Goal: Information Seeking & Learning: Learn about a topic

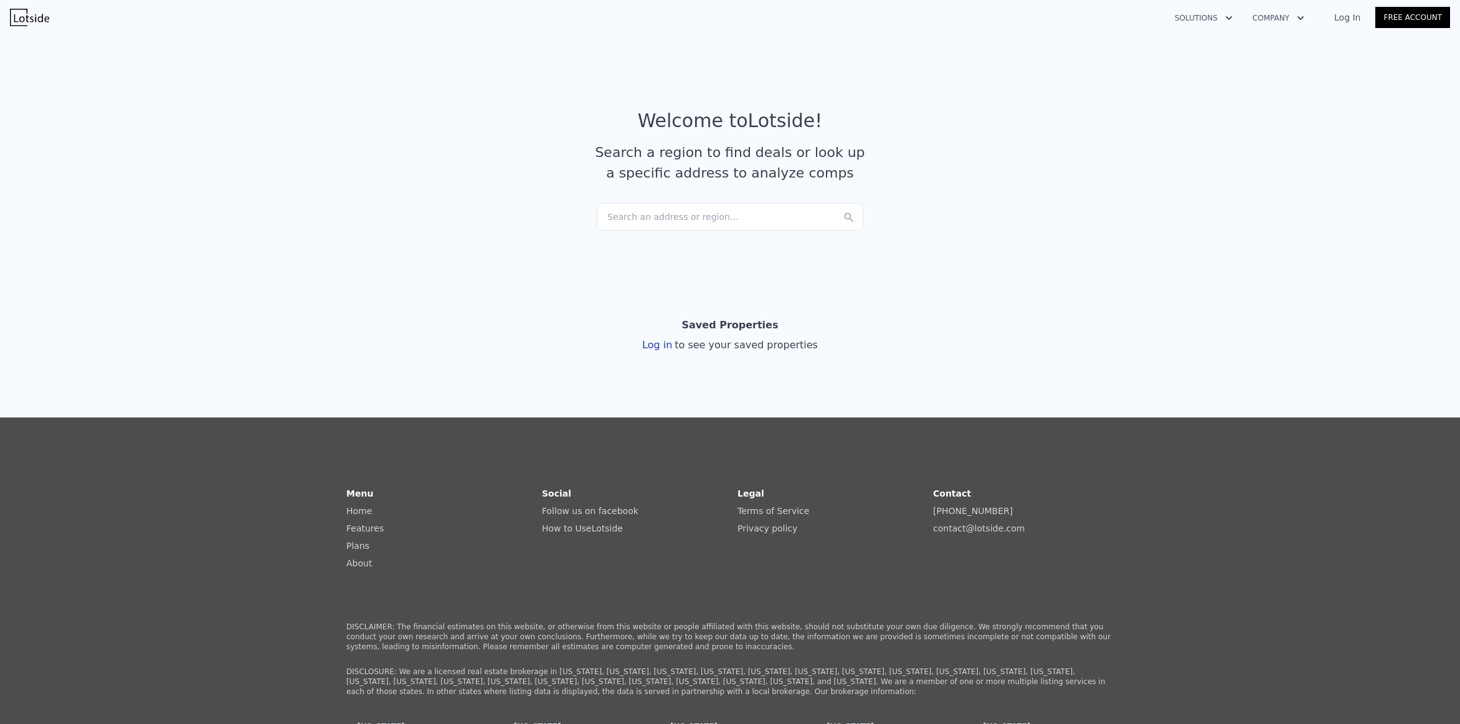
click at [692, 219] on div "Search an address or region..." at bounding box center [730, 216] width 267 height 27
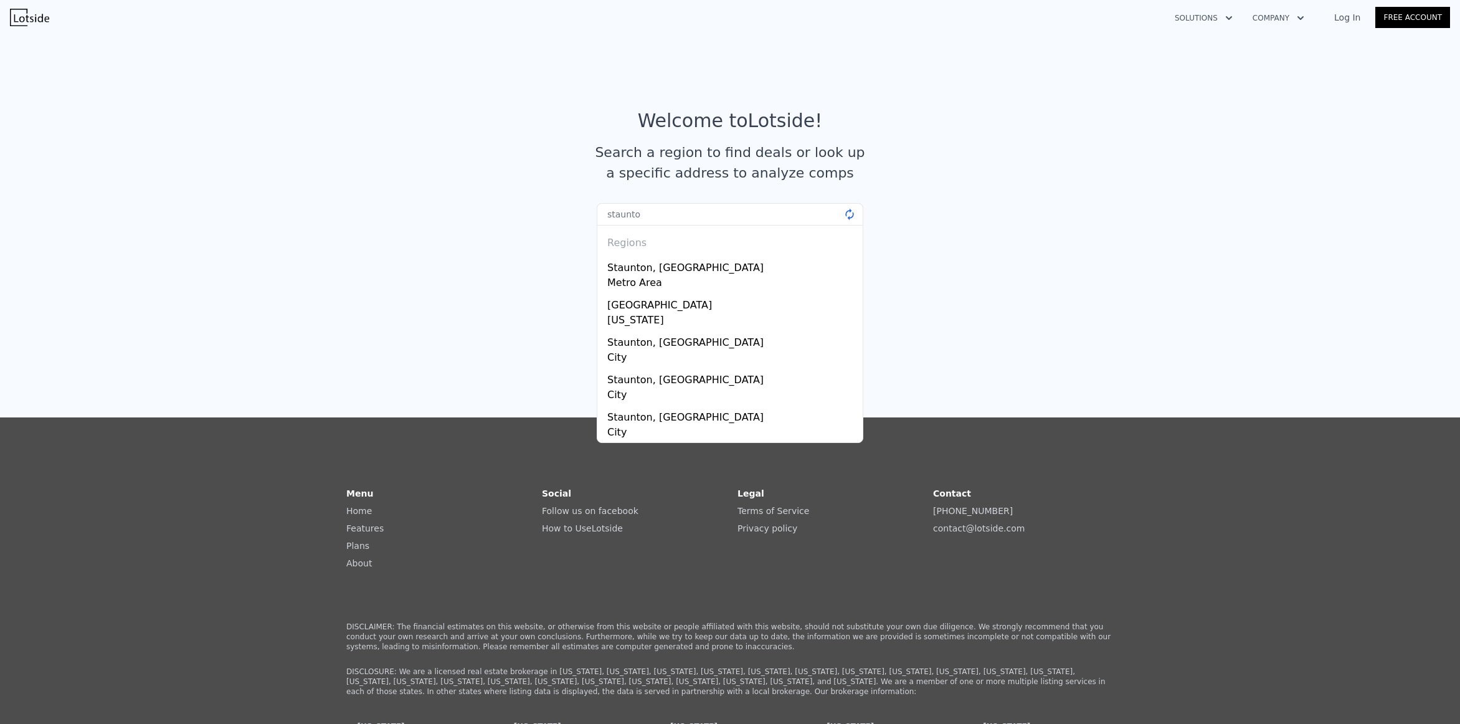
type input "staunton"
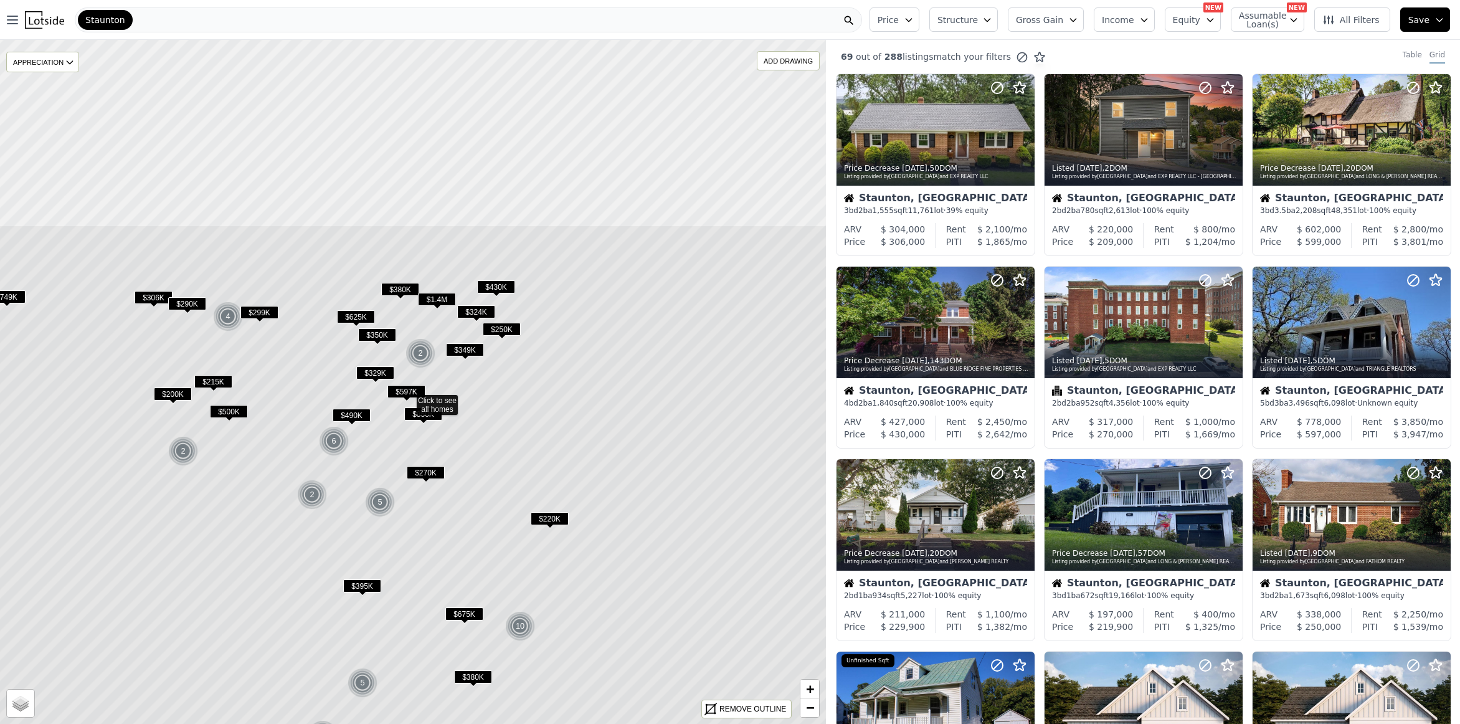
drag, startPoint x: 401, startPoint y: 333, endPoint x: 364, endPoint y: 473, distance: 144.9
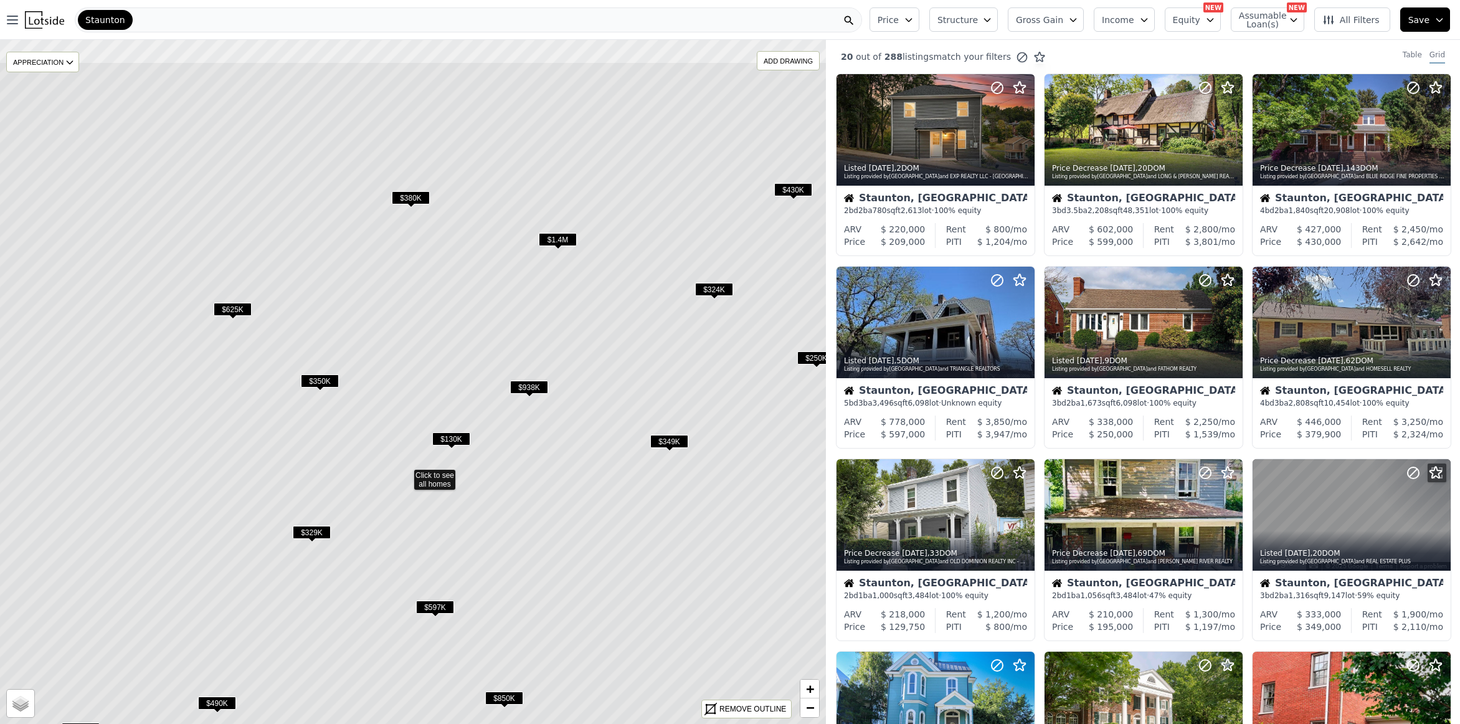
click at [417, 334] on icon at bounding box center [404, 473] width 993 height 823
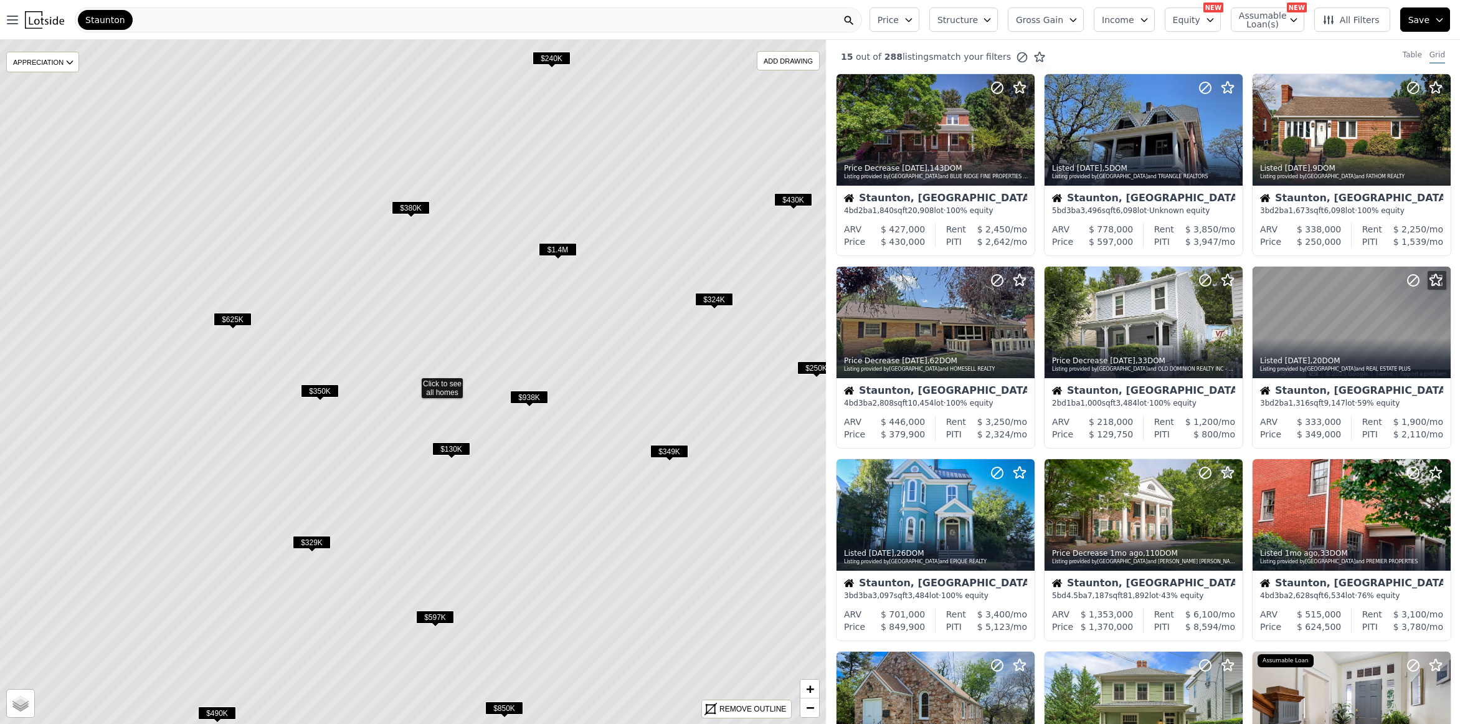
click at [410, 204] on span "$380K" at bounding box center [411, 207] width 38 height 13
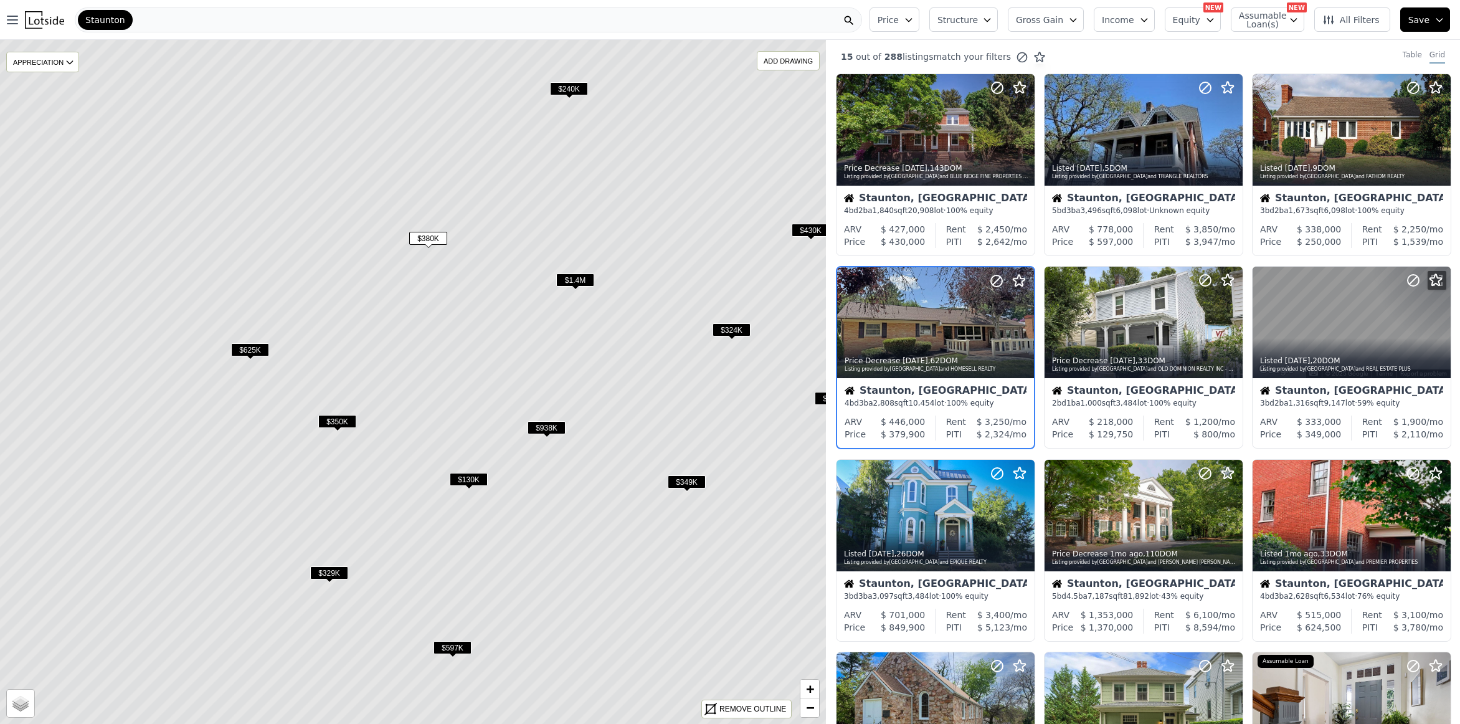
drag, startPoint x: 445, startPoint y: 265, endPoint x: 452, endPoint y: 275, distance: 12.1
click at [452, 275] on icon at bounding box center [429, 412] width 993 height 823
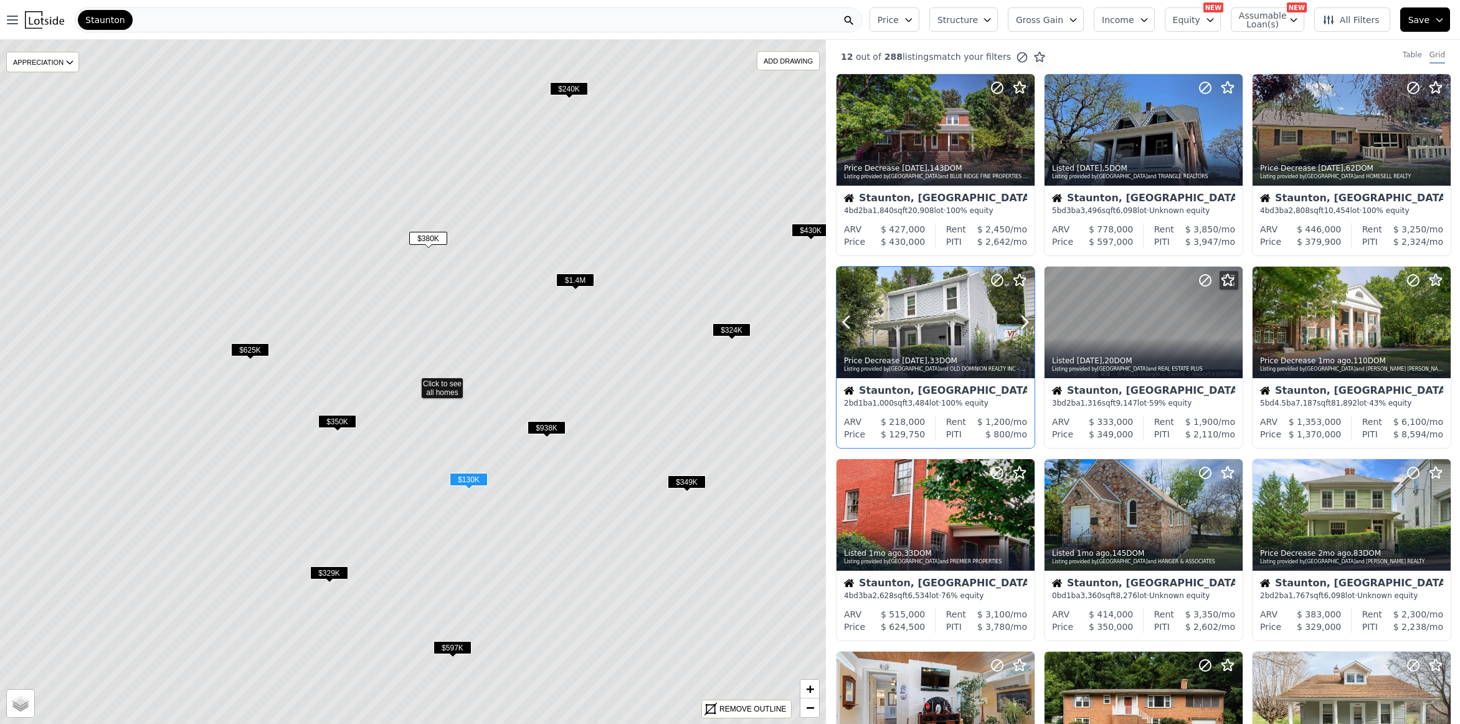
click at [899, 303] on div at bounding box center [935, 322] width 198 height 111
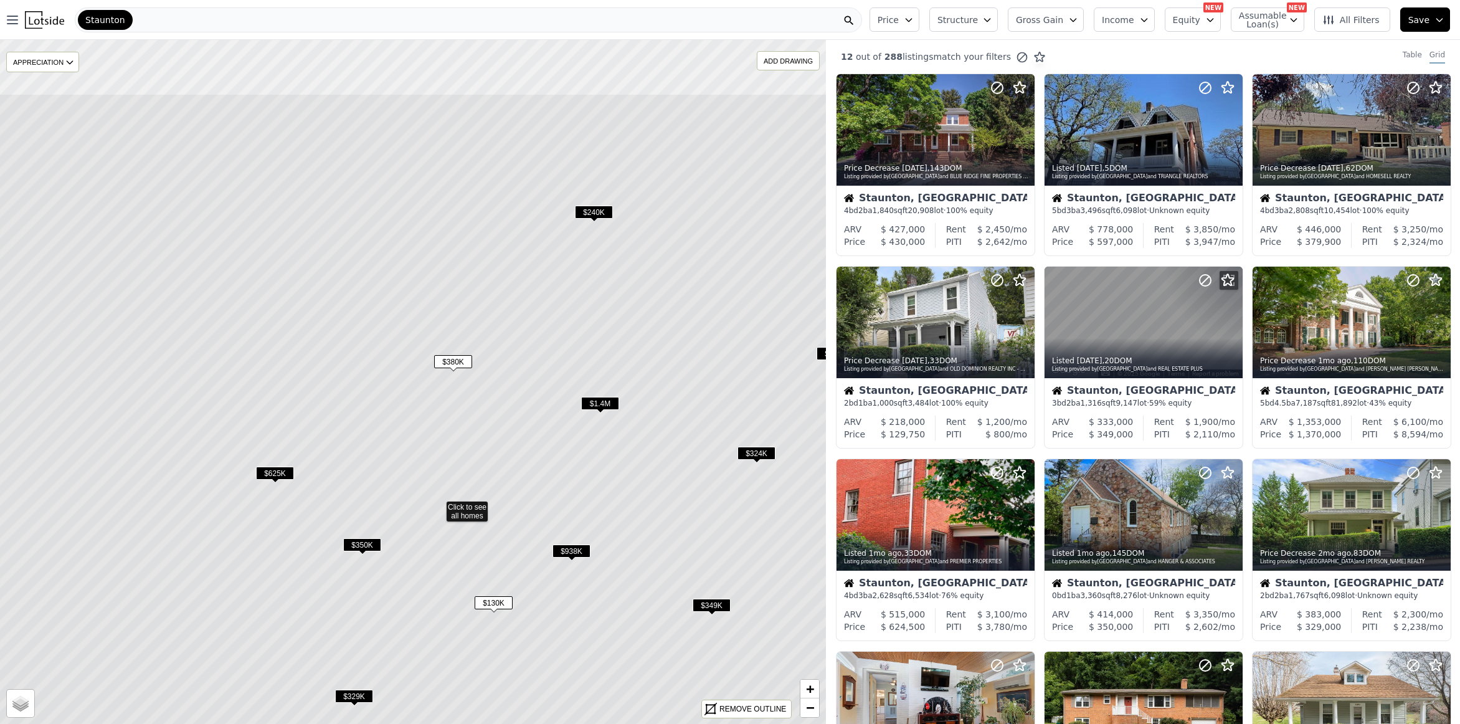
drag, startPoint x: 478, startPoint y: 440, endPoint x: 497, endPoint y: 527, distance: 89.8
click at [497, 527] on icon at bounding box center [437, 504] width 993 height 823
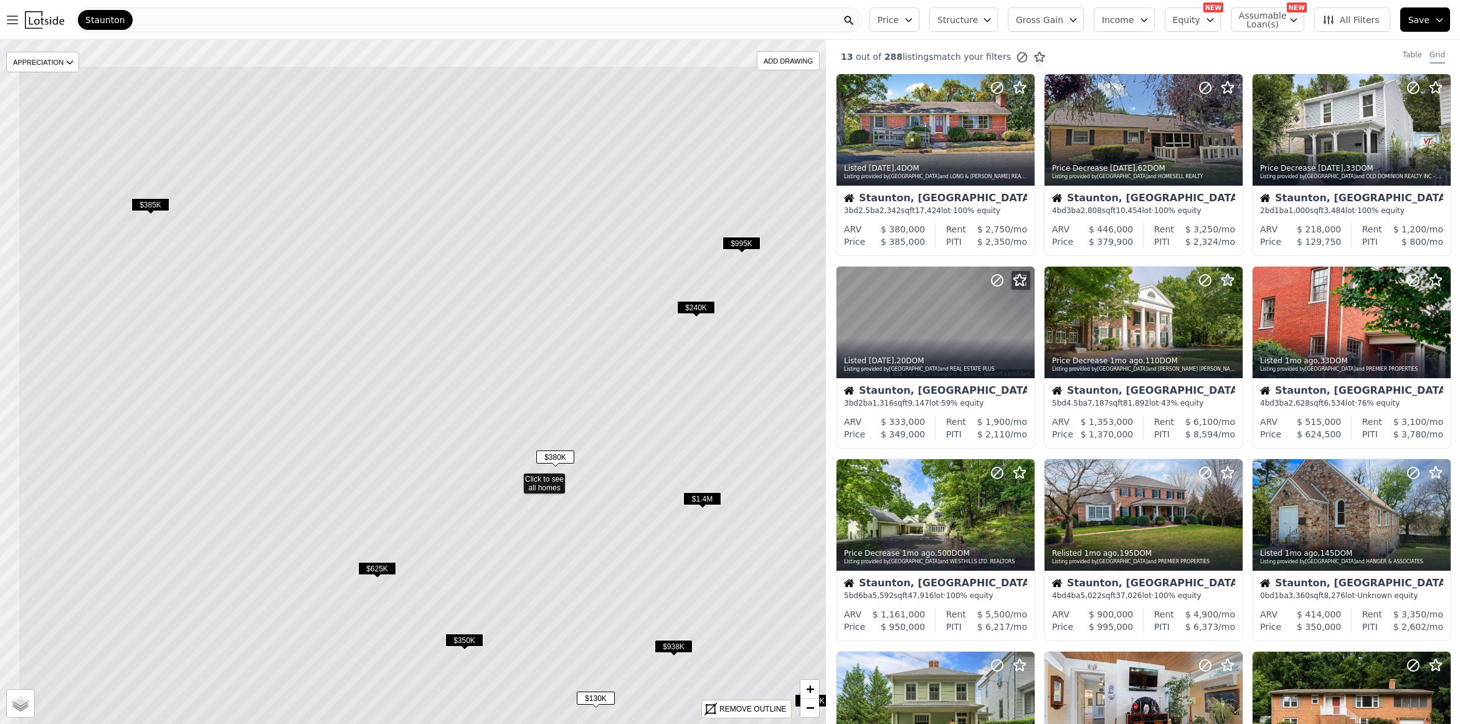
drag, startPoint x: 380, startPoint y: 447, endPoint x: 407, endPoint y: 461, distance: 31.2
click at [496, 550] on icon at bounding box center [514, 476] width 993 height 823
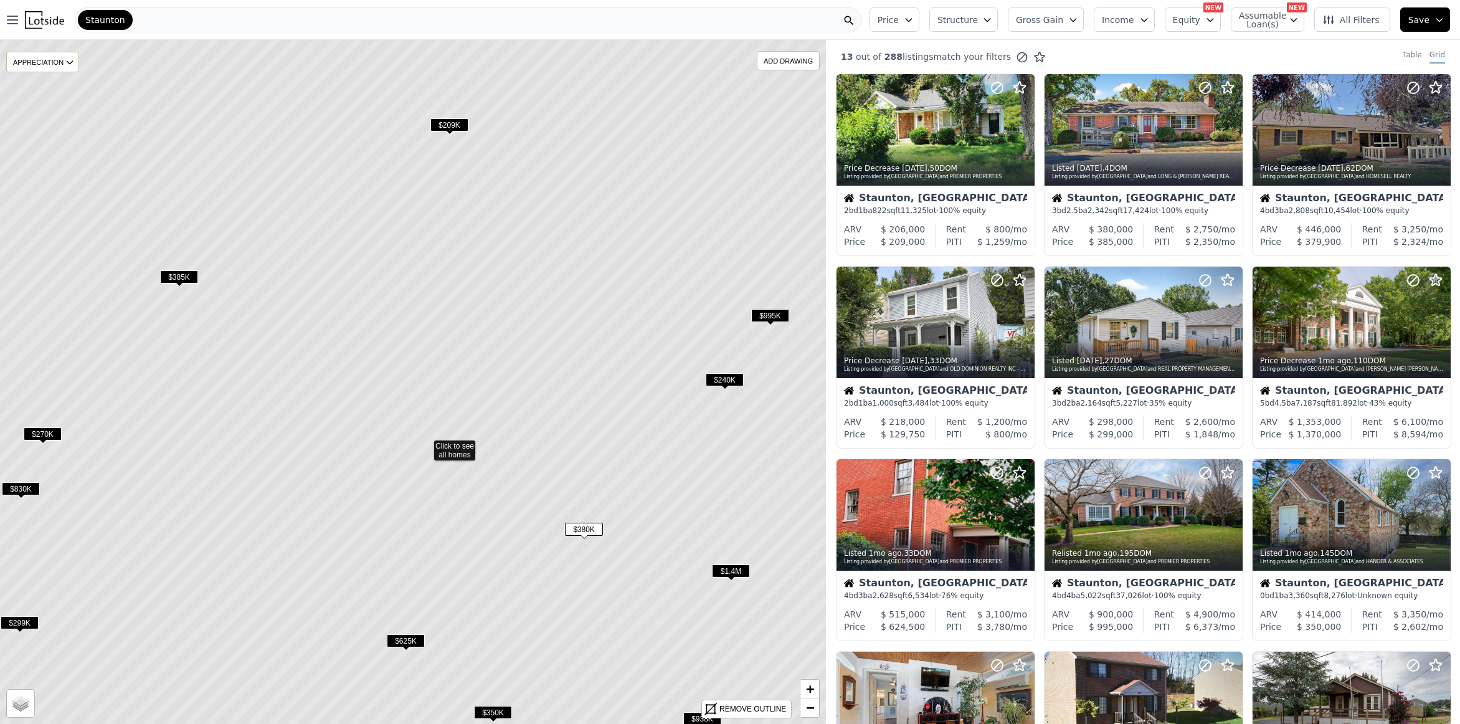
drag, startPoint x: 336, startPoint y: 241, endPoint x: 348, endPoint y: 303, distance: 63.5
click at [348, 303] on icon at bounding box center [424, 443] width 993 height 823
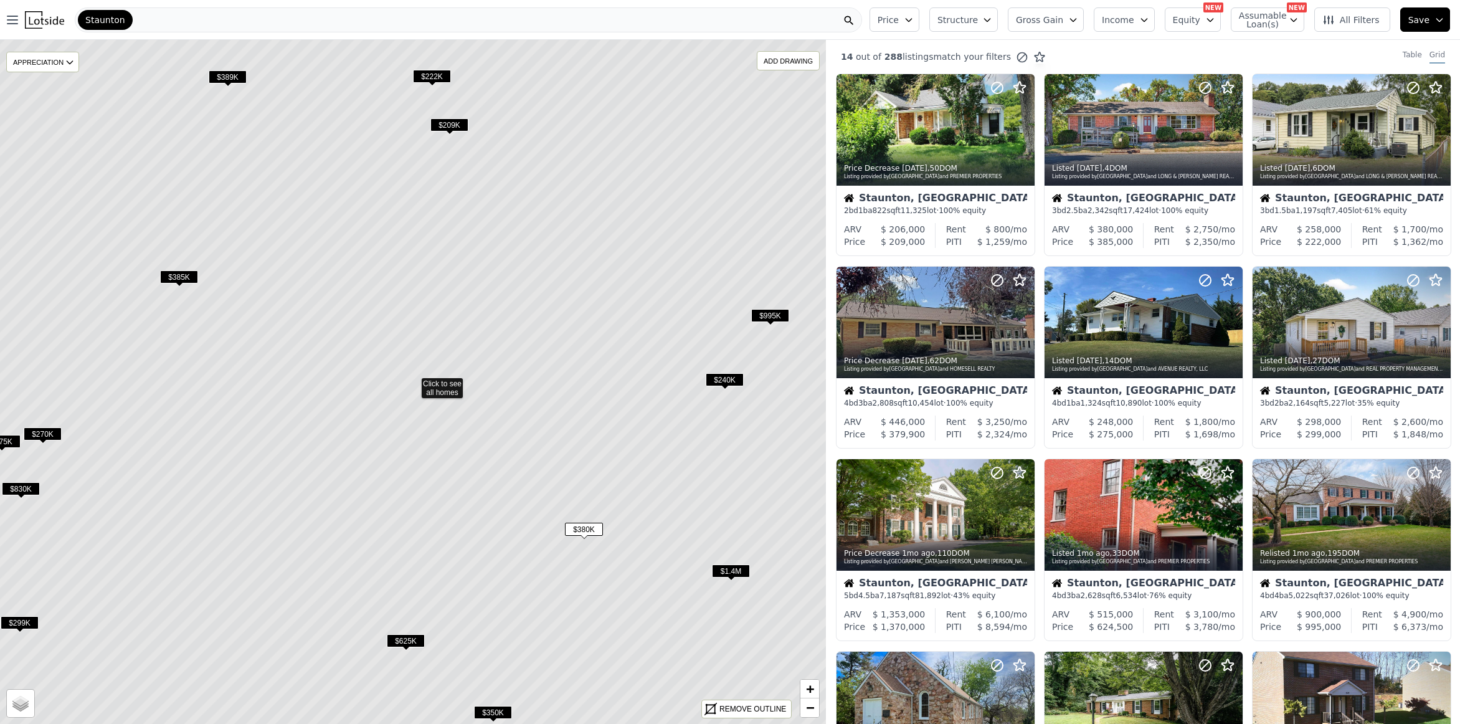
drag, startPoint x: 489, startPoint y: 480, endPoint x: 455, endPoint y: 437, distance: 55.4
click at [463, 454] on icon at bounding box center [412, 381] width 993 height 823
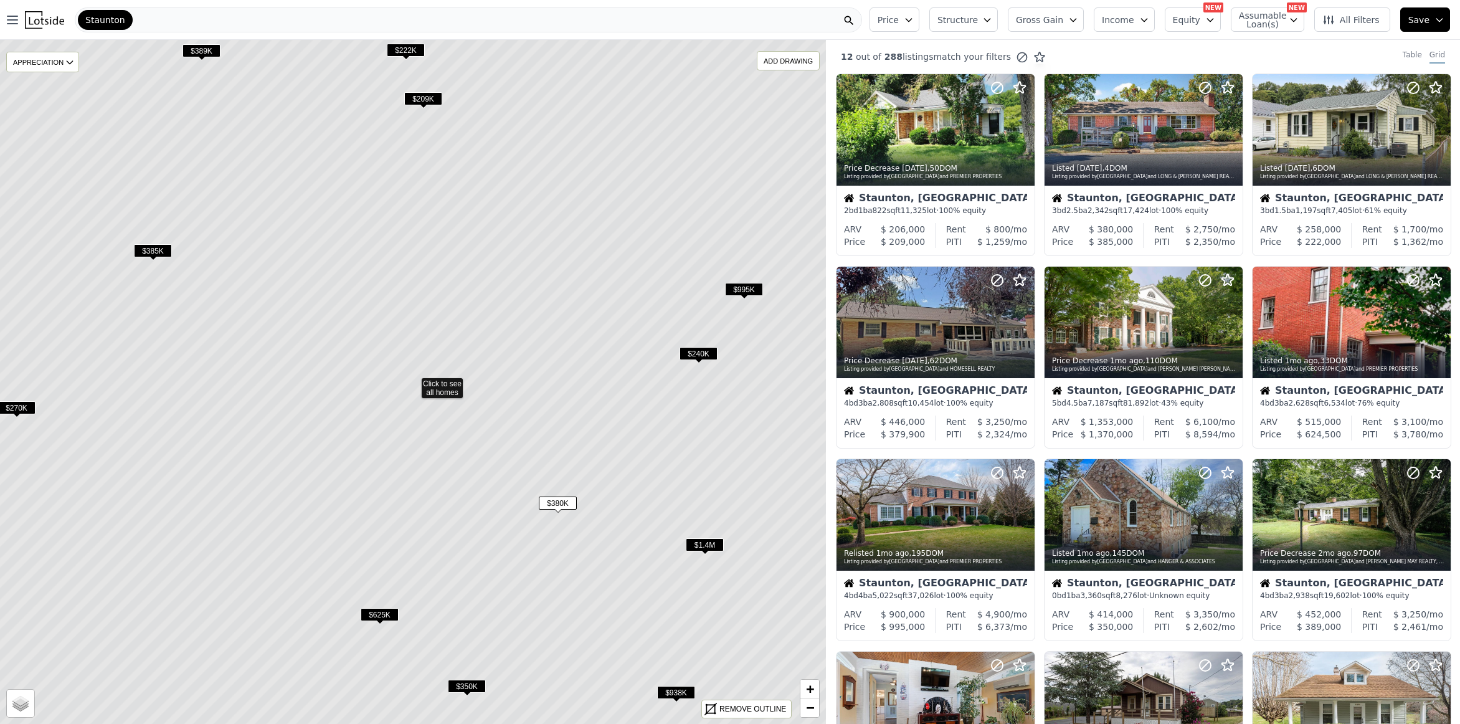
click at [432, 384] on icon at bounding box center [412, 381] width 993 height 823
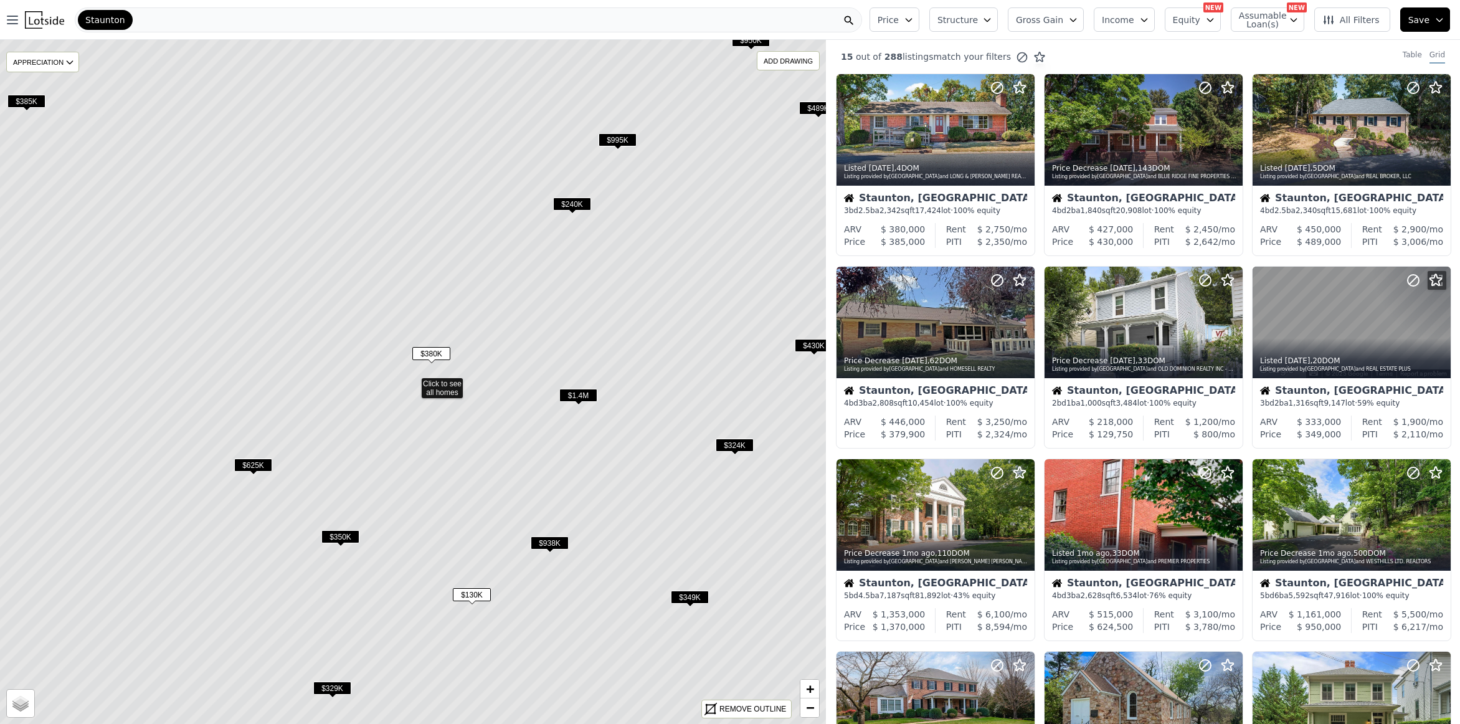
click at [437, 352] on span "$380K" at bounding box center [431, 353] width 38 height 13
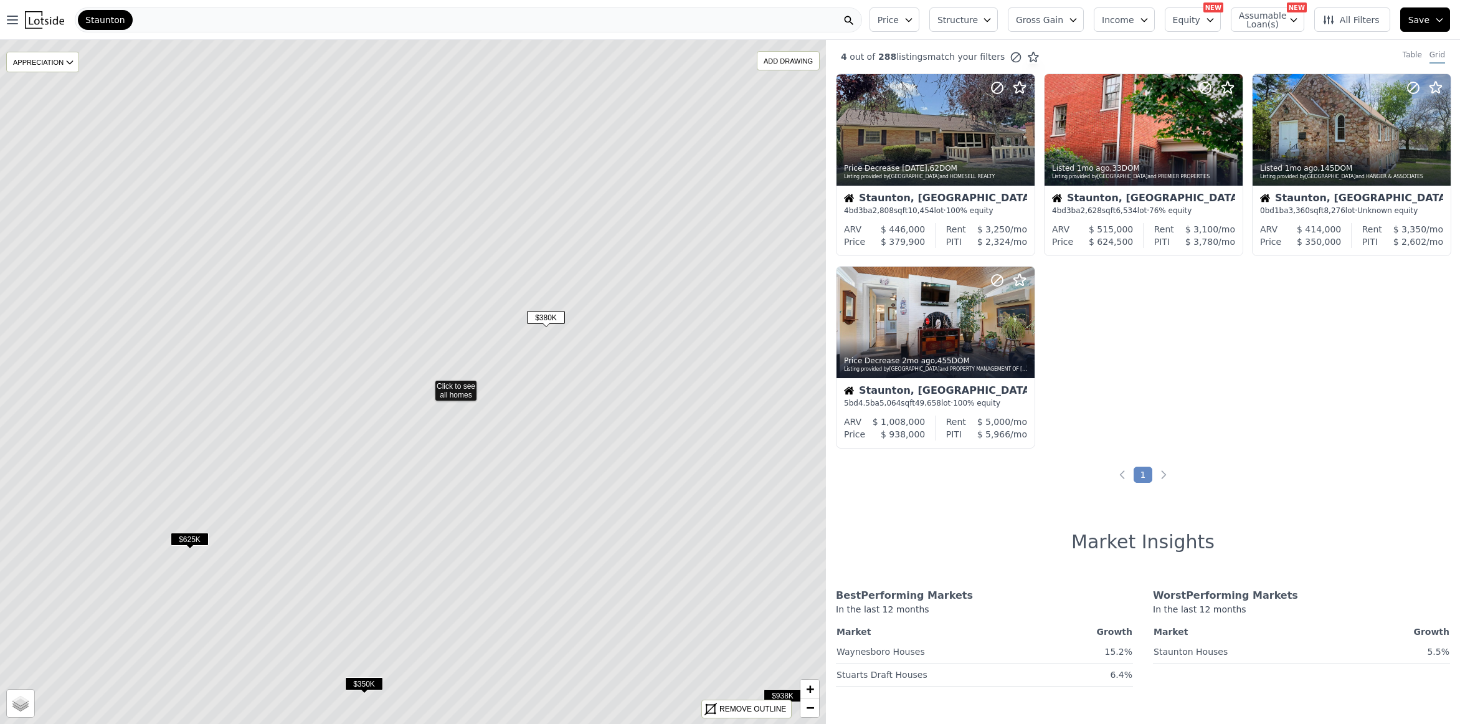
drag, startPoint x: 310, startPoint y: 442, endPoint x: 358, endPoint y: 443, distance: 48.0
click at [357, 443] on icon at bounding box center [426, 384] width 993 height 823
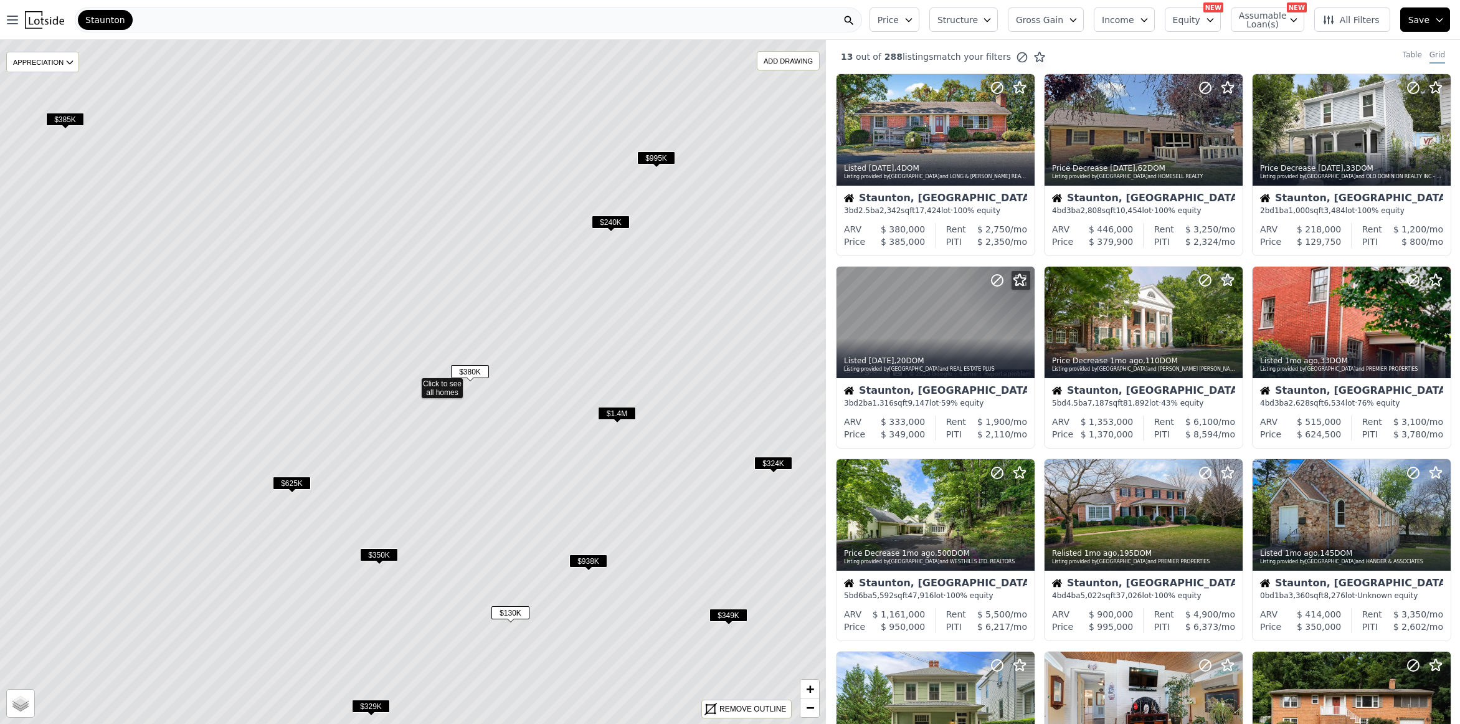
click at [432, 380] on icon at bounding box center [412, 381] width 993 height 823
click at [138, 22] on div "Staunton" at bounding box center [468, 19] width 787 height 25
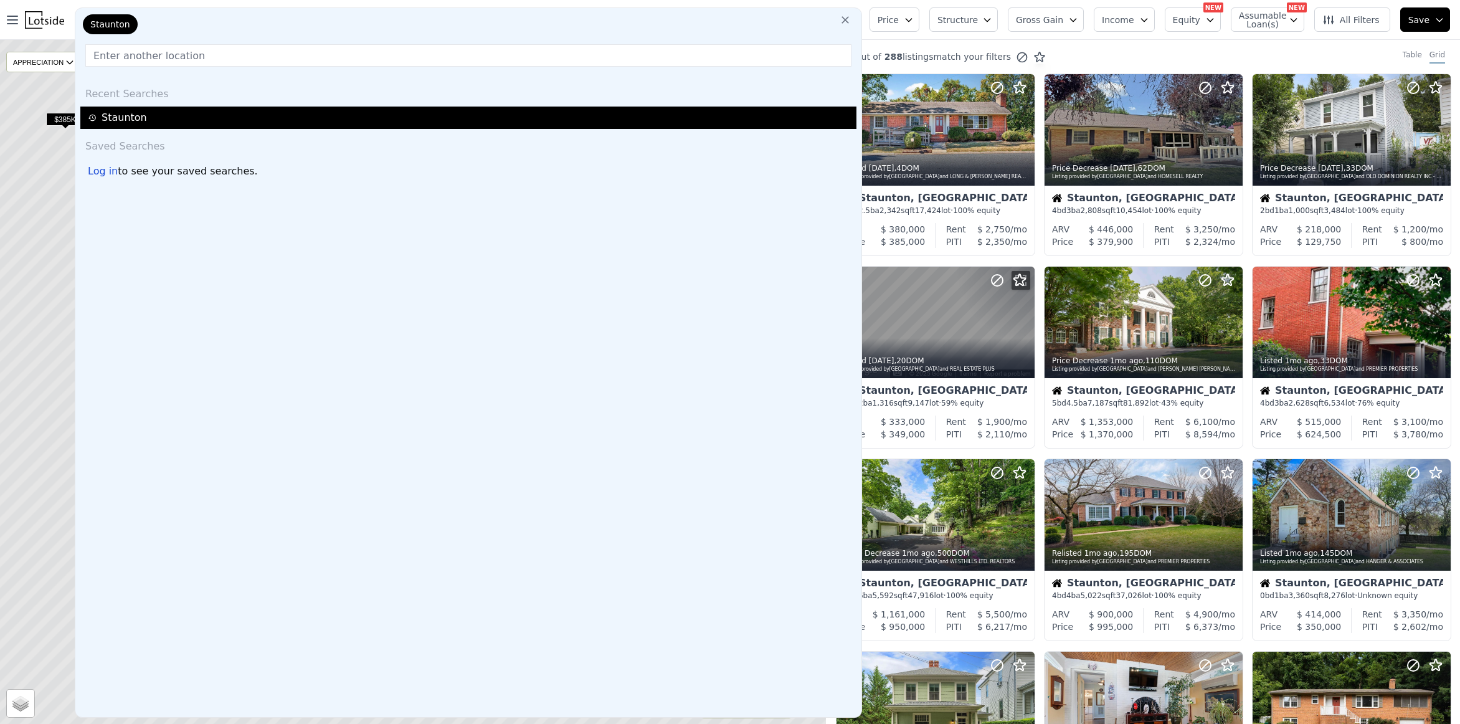
click at [113, 111] on div "Staunton" at bounding box center [470, 117] width 765 height 15
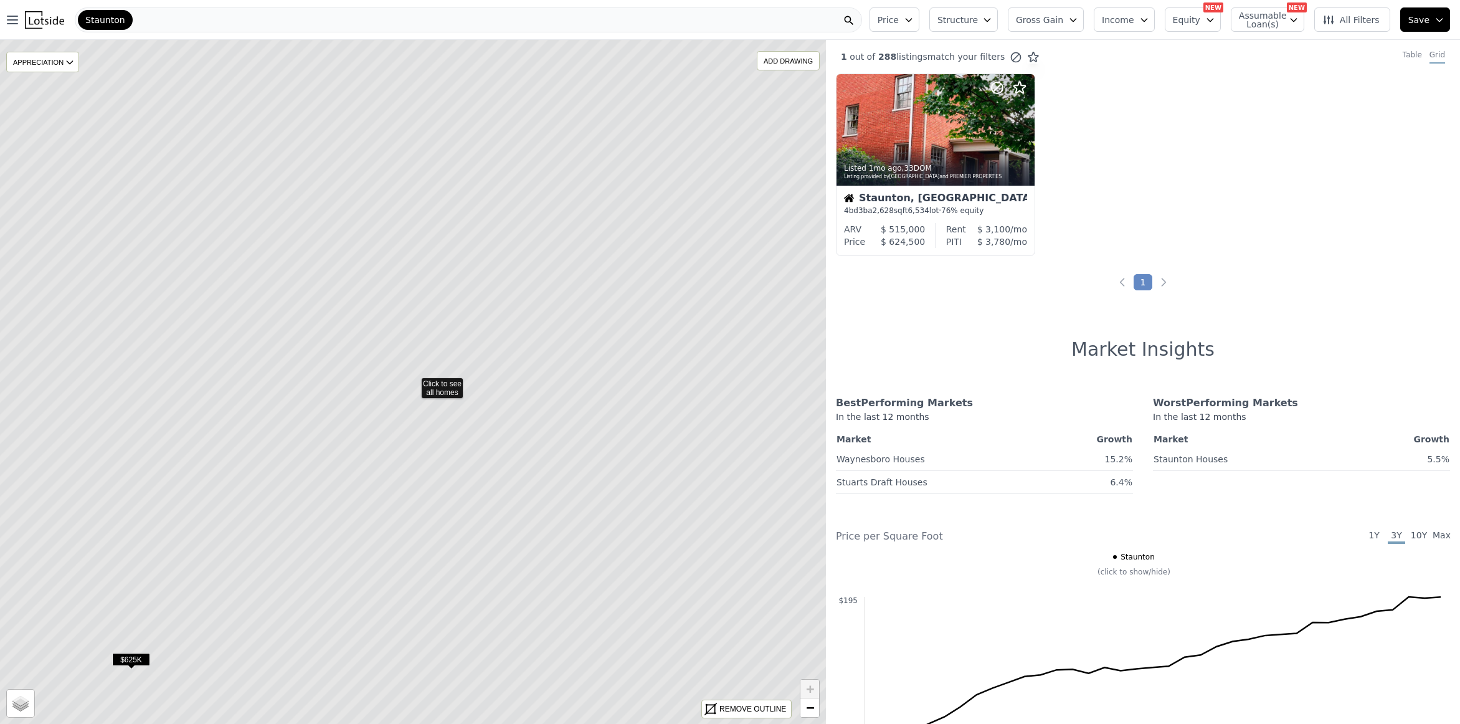
click at [359, 438] on icon at bounding box center [412, 381] width 993 height 823
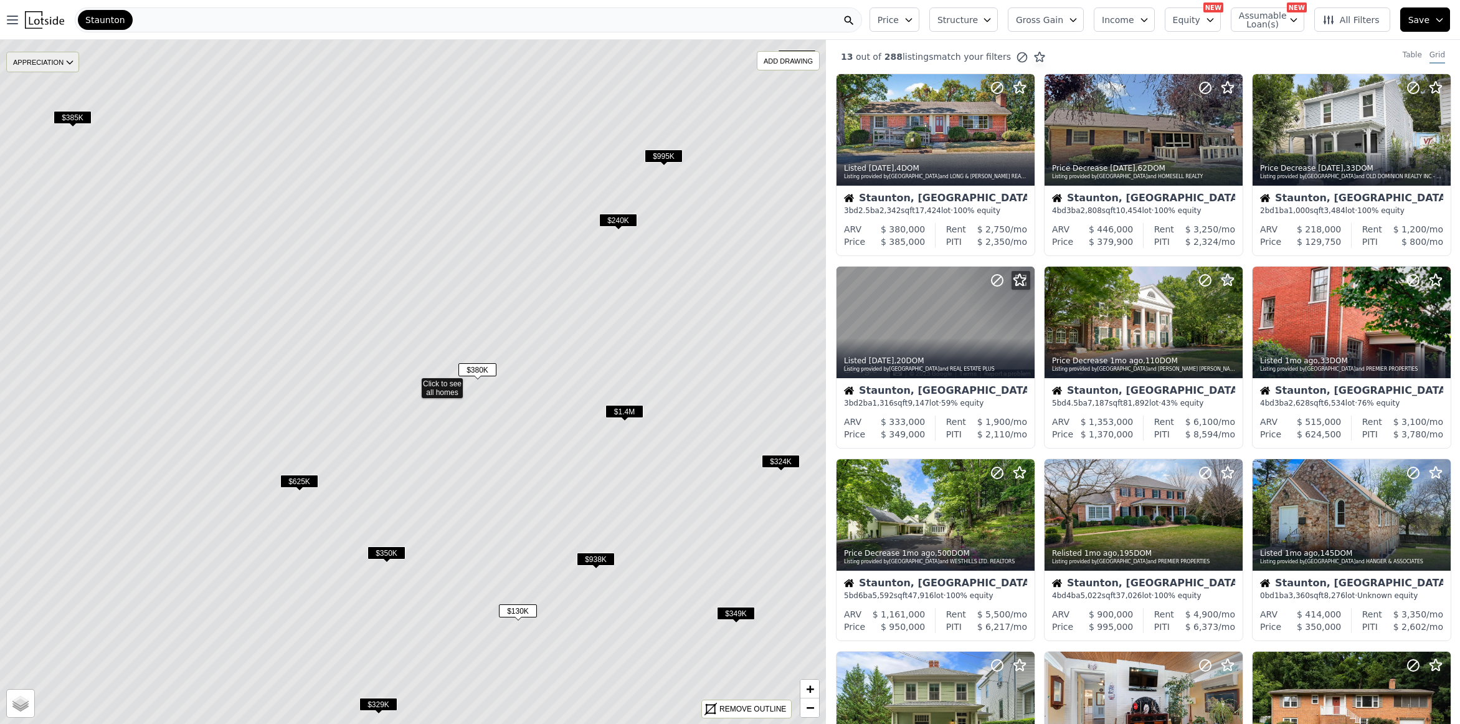
click at [75, 65] on icon at bounding box center [70, 62] width 10 height 10
click at [681, 118] on icon at bounding box center [412, 381] width 993 height 823
click at [1215, 18] on icon "button" at bounding box center [1210, 20] width 10 height 10
click at [919, 22] on button "Price" at bounding box center [894, 19] width 50 height 24
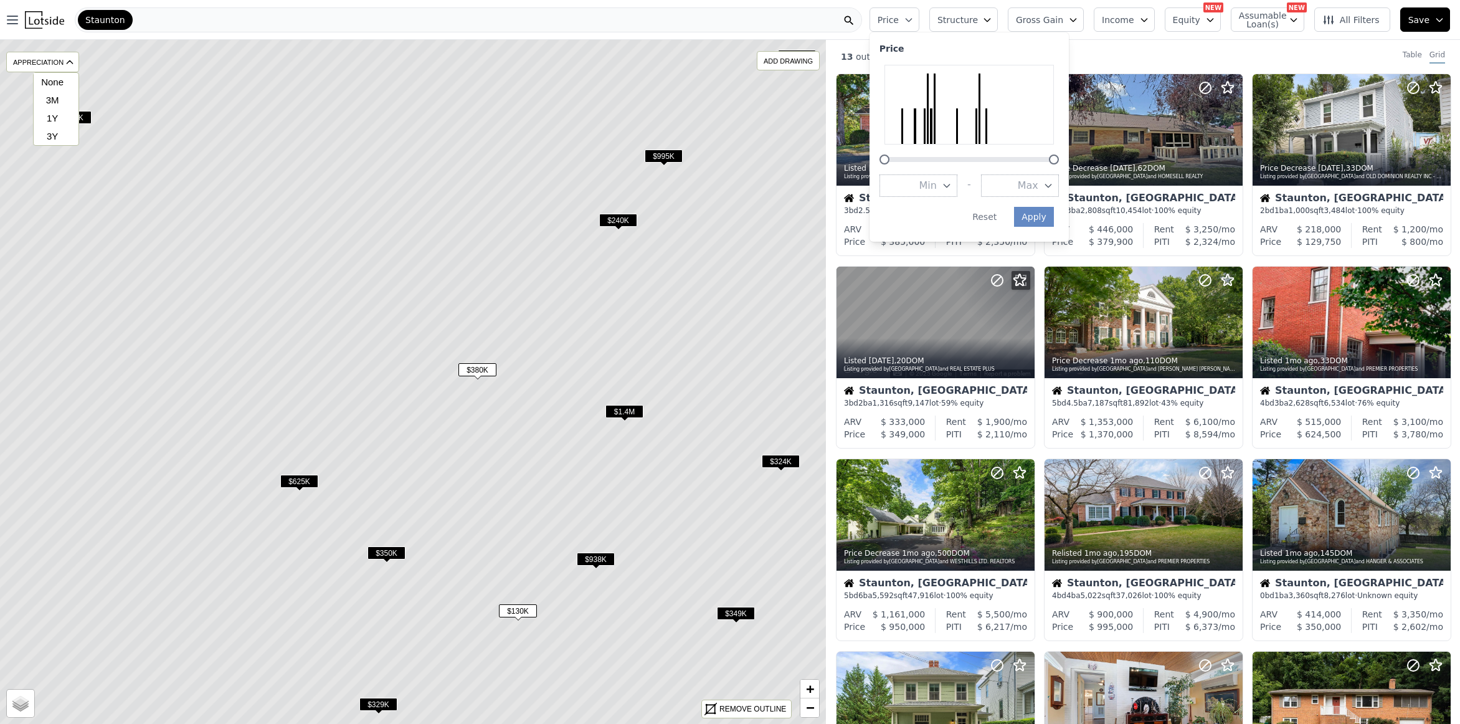
click at [919, 22] on button "Price" at bounding box center [894, 19] width 50 height 24
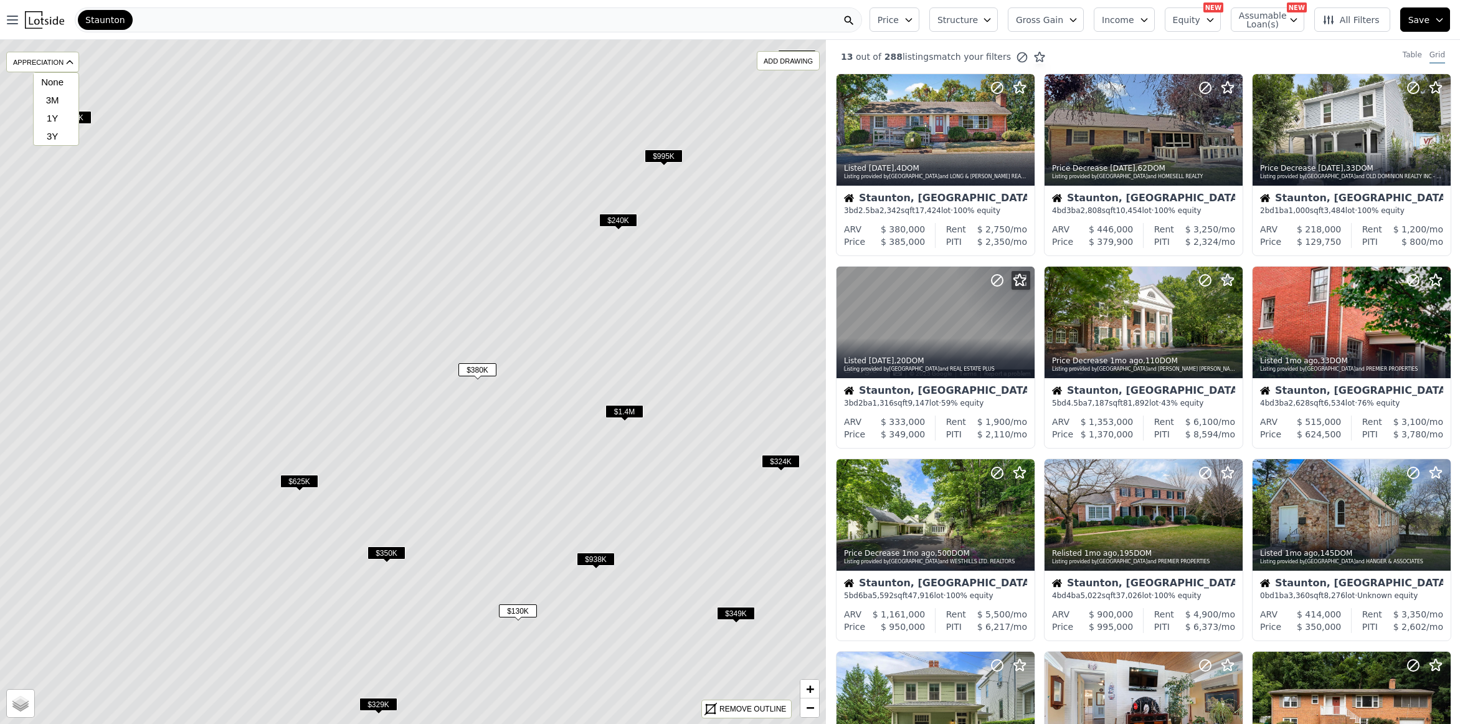
click at [977, 22] on span "Structure" at bounding box center [957, 20] width 40 height 12
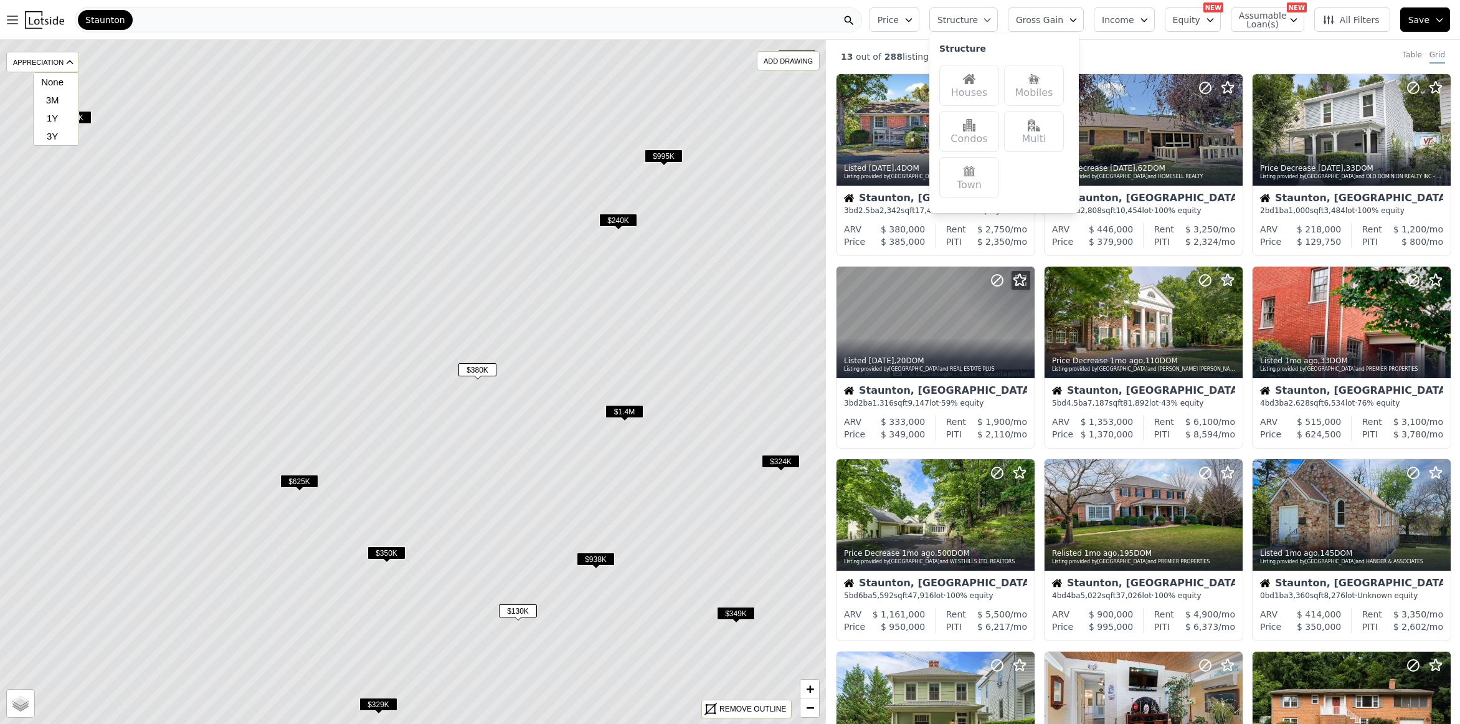
click at [977, 22] on span "Structure" at bounding box center [957, 20] width 40 height 12
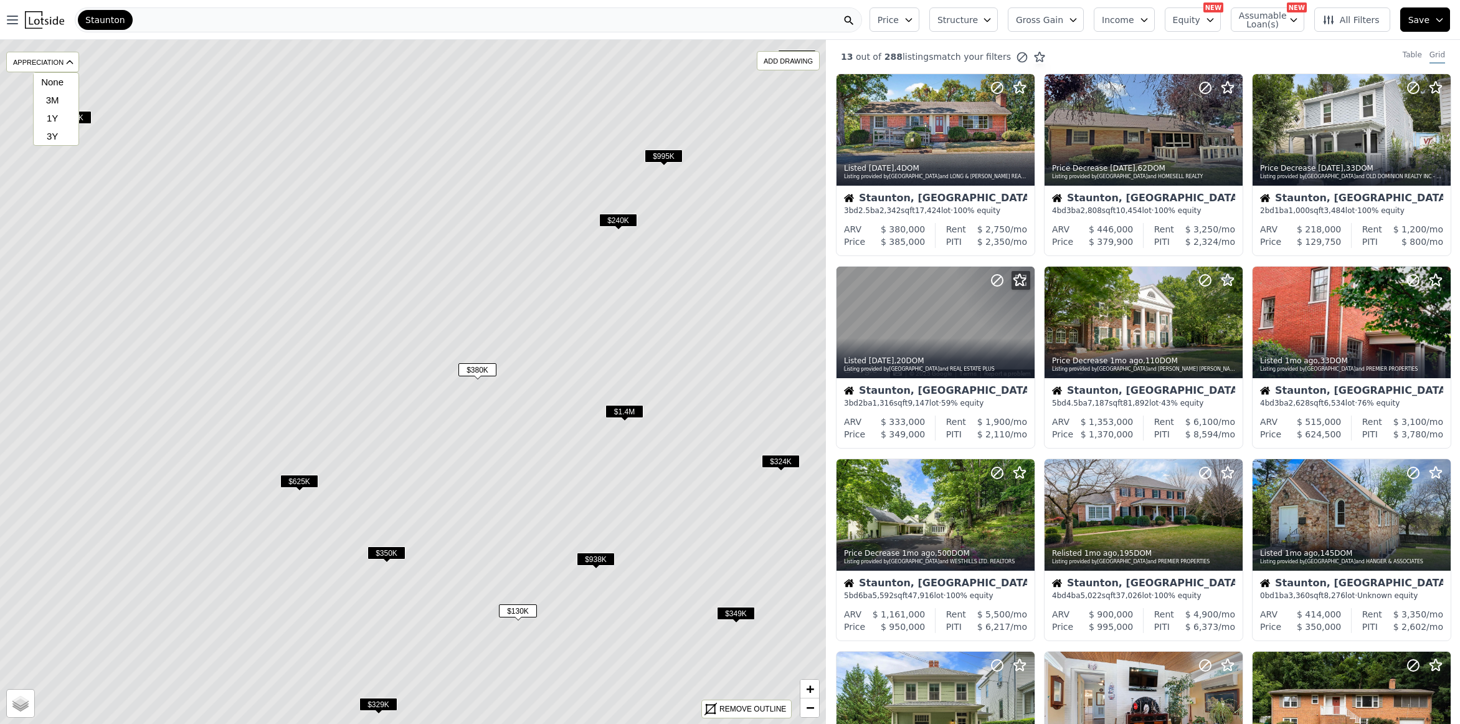
click at [1057, 26] on button "Gross Gain" at bounding box center [1046, 19] width 76 height 24
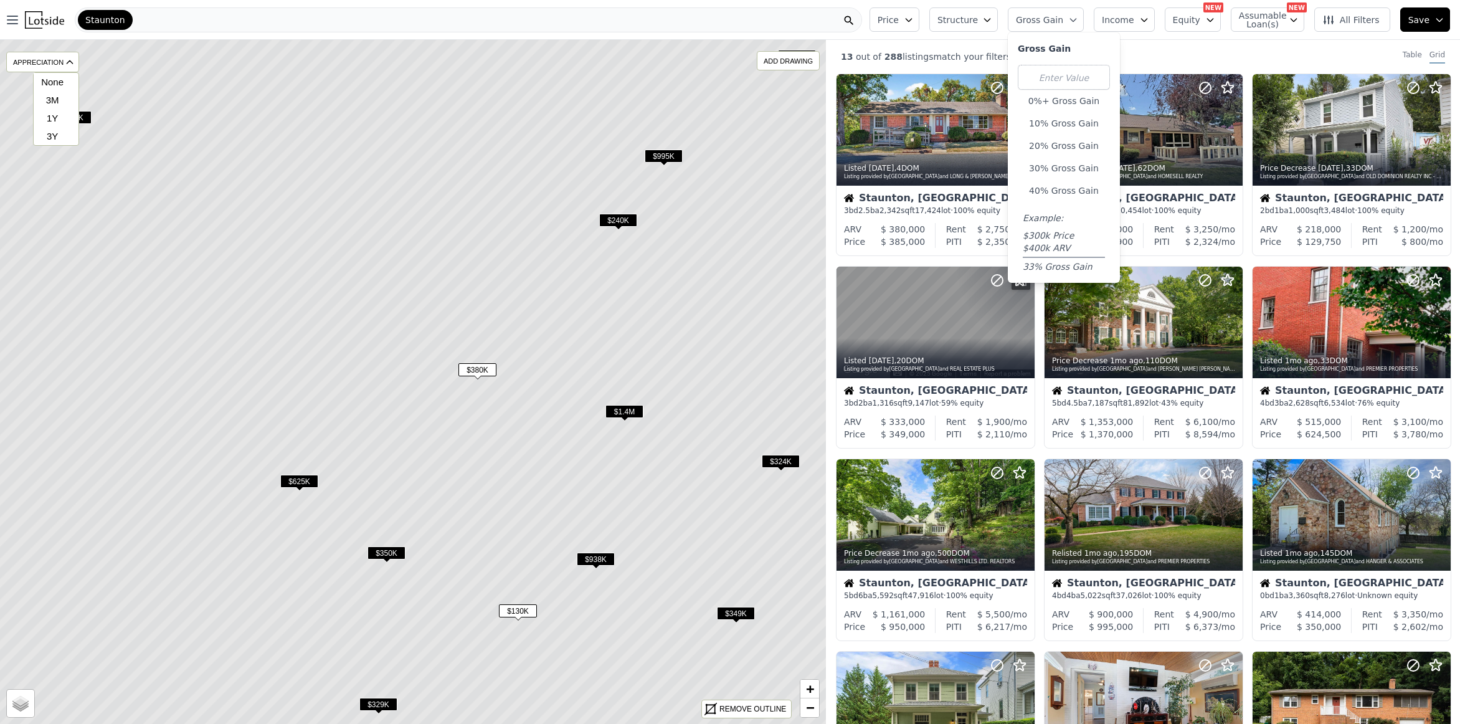
click at [1057, 26] on button "Gross Gain" at bounding box center [1046, 19] width 76 height 24
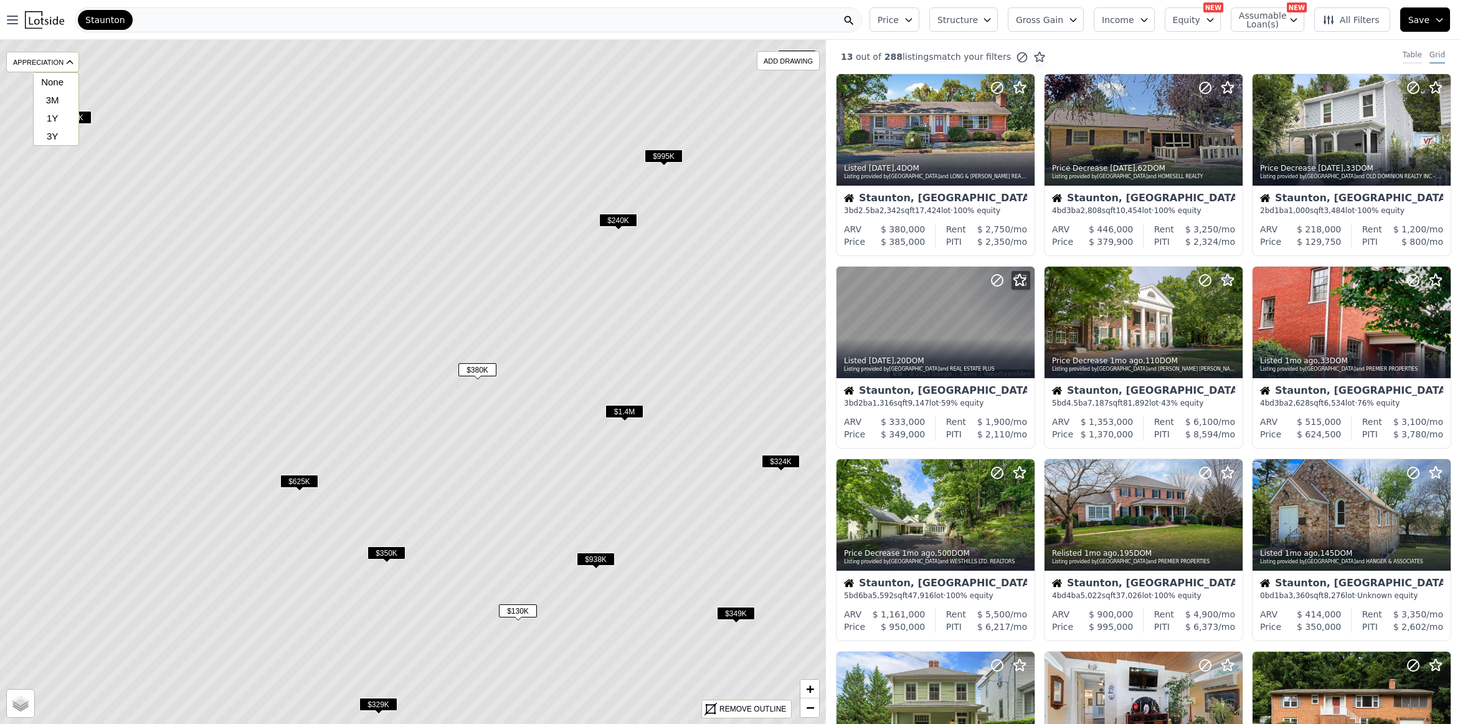
click at [1405, 59] on div "Table" at bounding box center [1411, 57] width 19 height 14
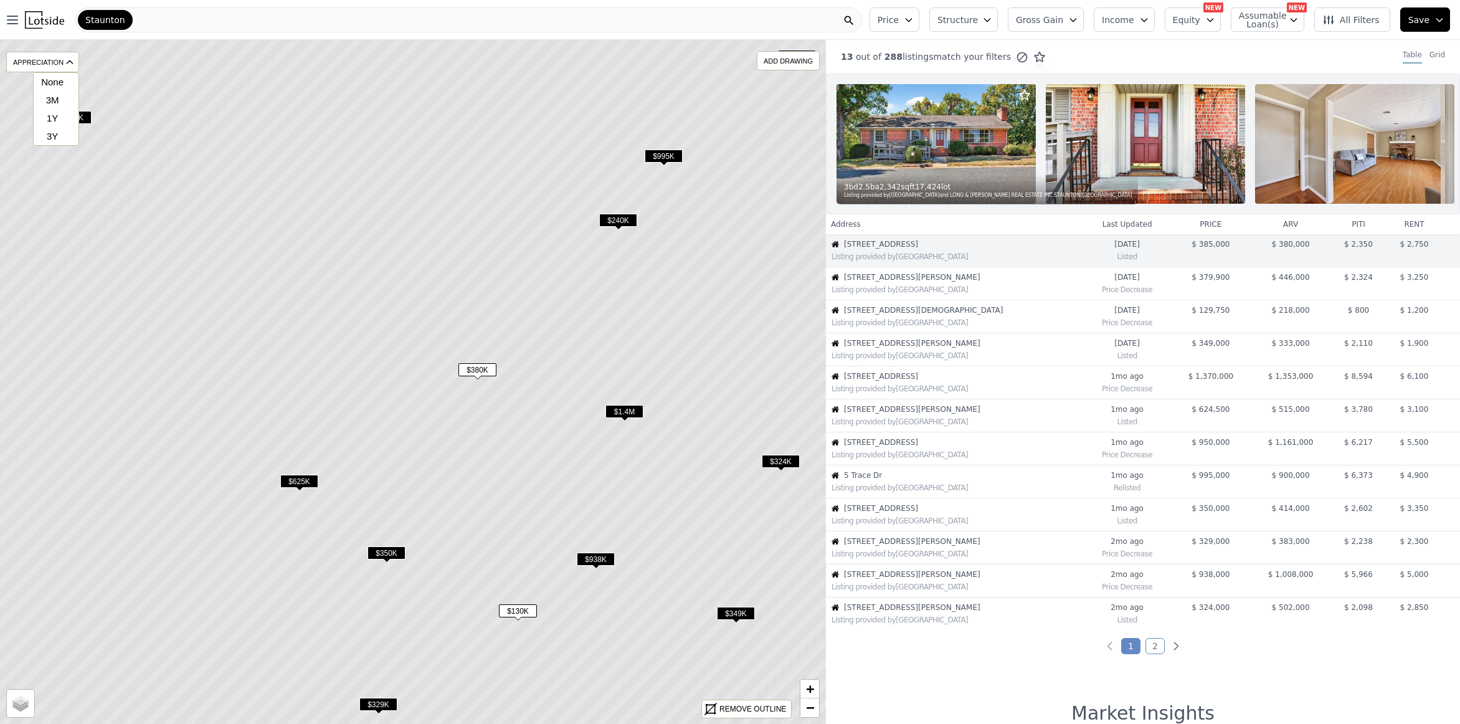
click at [913, 175] on div "3 bd 2.5 ba 2,342 sqft 17,424 lot Listing provided by Charlottesville and LONG …" at bounding box center [986, 189] width 301 height 30
drag, startPoint x: 148, startPoint y: 34, endPoint x: 148, endPoint y: 26, distance: 8.1
click at [148, 32] on nav "Open main menu Staunton" at bounding box center [432, 20] width 864 height 40
click at [146, 21] on div "Staunton" at bounding box center [468, 19] width 787 height 25
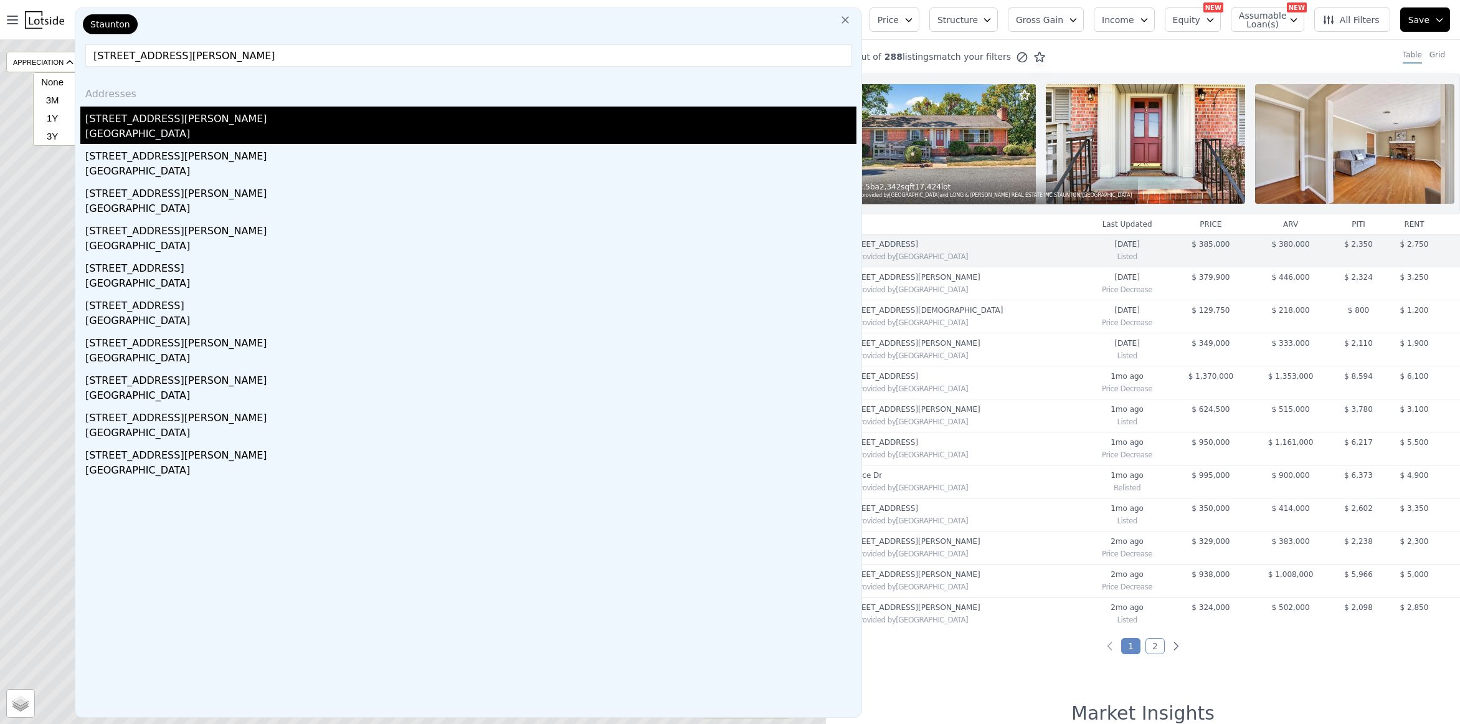
type input "410 Glen Ave, Staunton, VA"
click at [122, 121] on div "410 Glen Ave" at bounding box center [470, 116] width 771 height 20
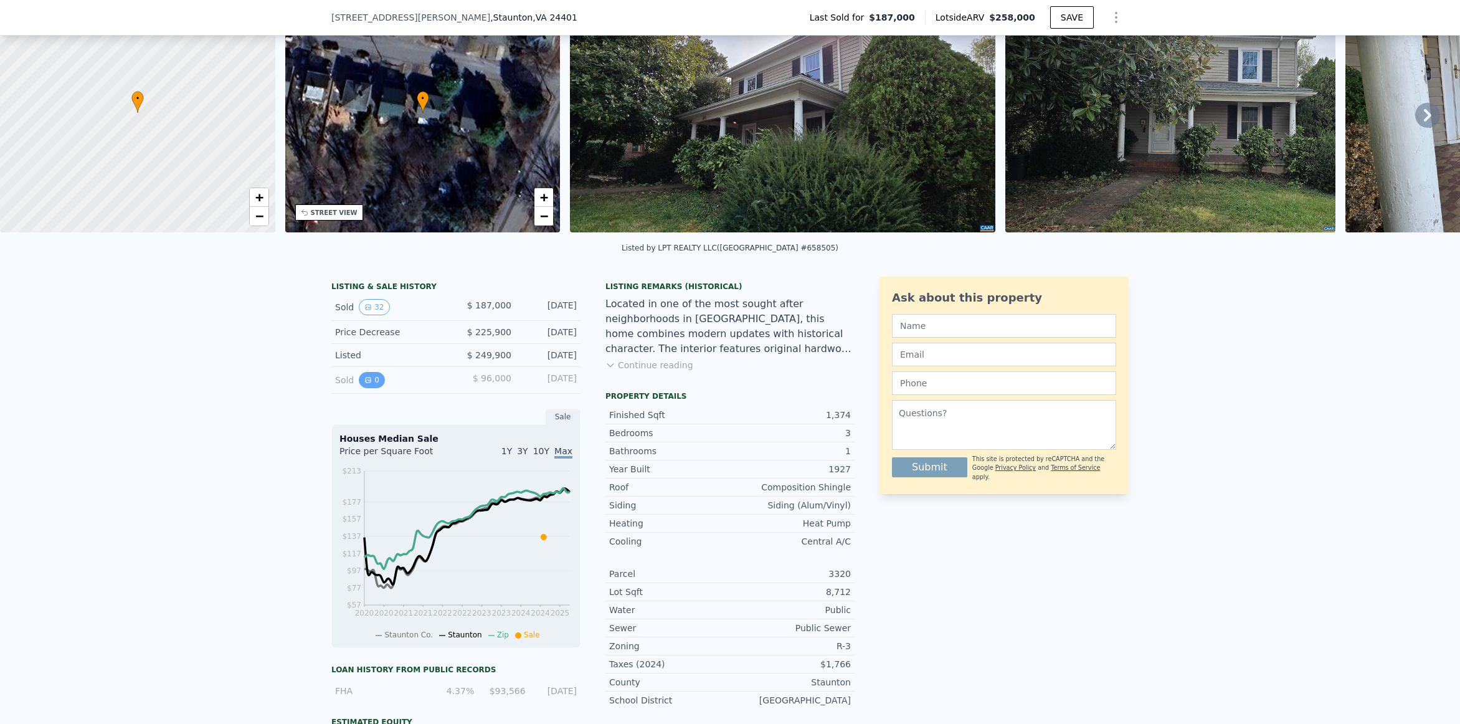
scroll to position [57, 0]
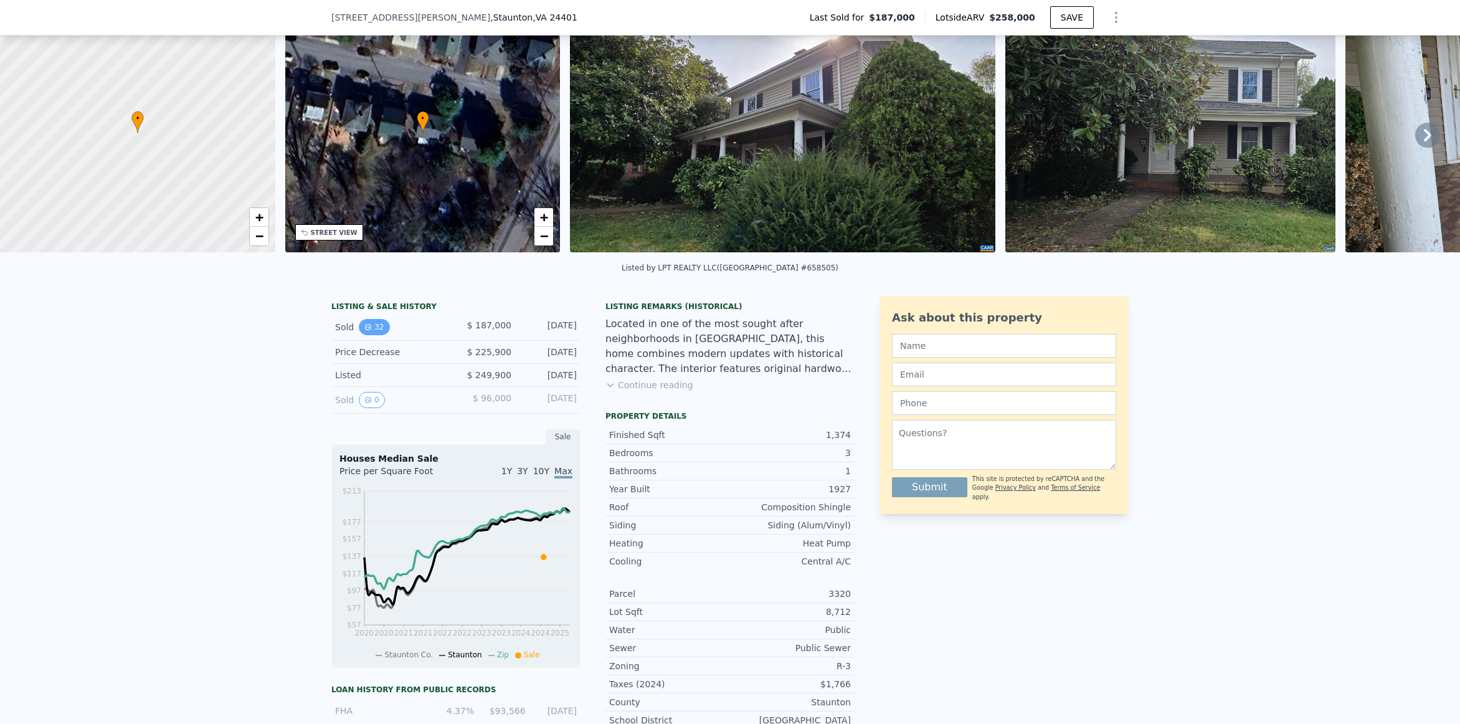
click at [364, 331] on icon "View historical data" at bounding box center [367, 326] width 7 height 7
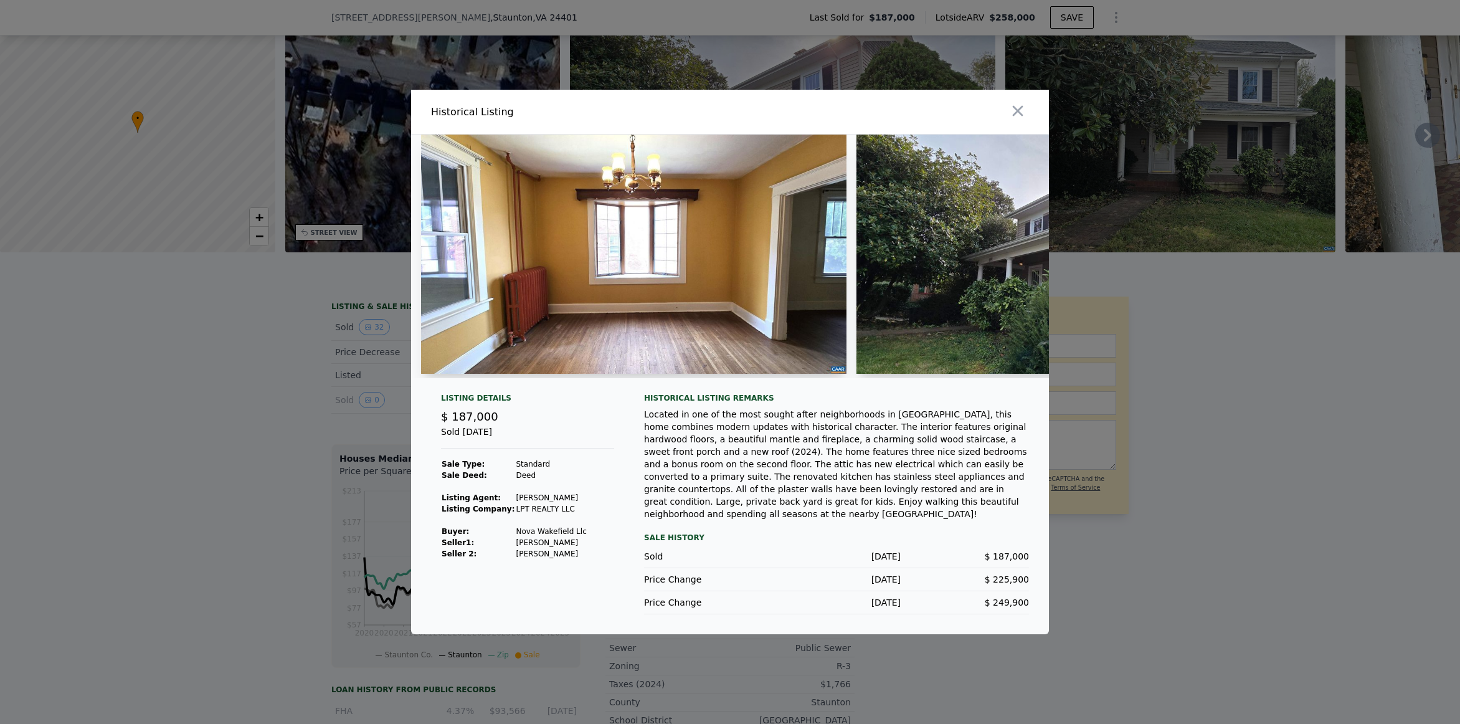
click at [672, 285] on img at bounding box center [633, 254] width 425 height 239
click at [920, 263] on img at bounding box center [1068, 254] width 425 height 239
click at [522, 319] on img at bounding box center [633, 254] width 425 height 239
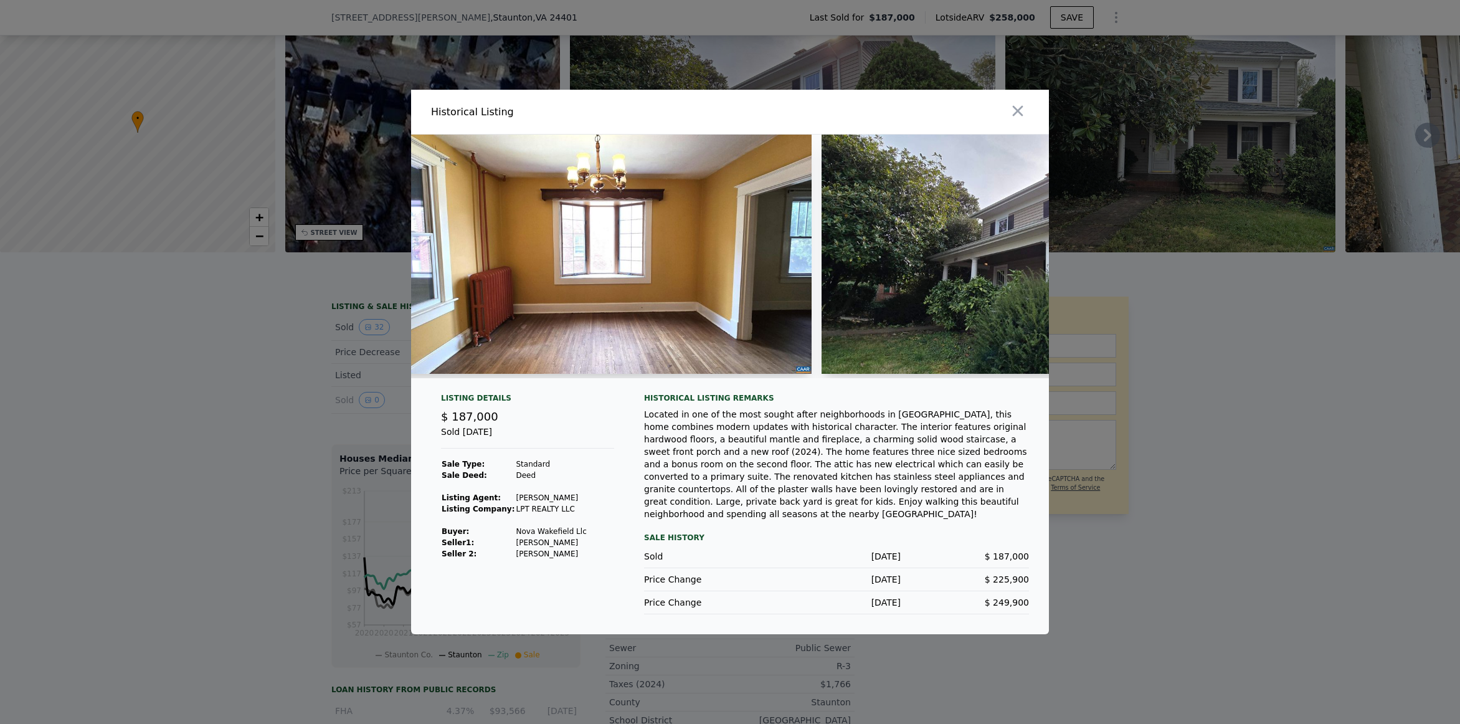
scroll to position [0, 0]
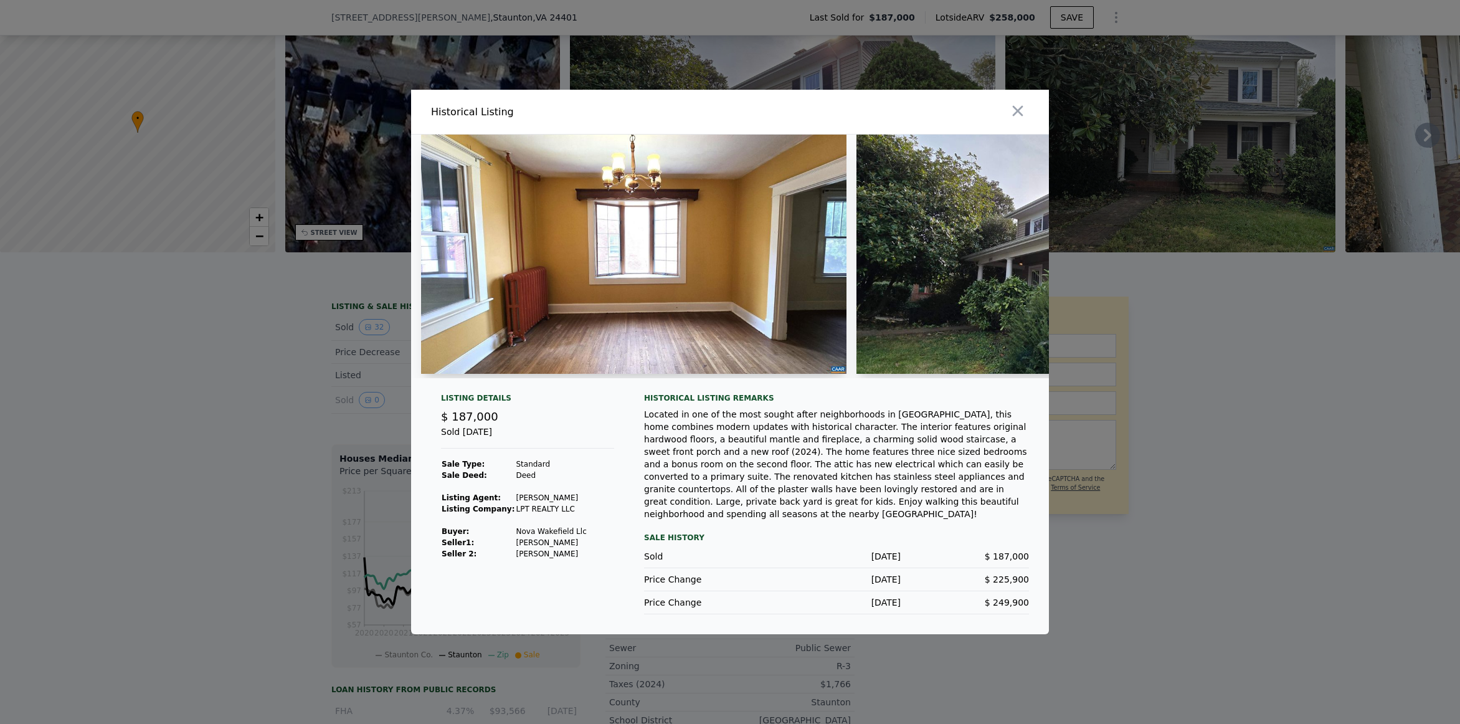
click at [796, 281] on img at bounding box center [633, 254] width 425 height 239
click at [872, 268] on img at bounding box center [1068, 254] width 425 height 239
click at [906, 261] on img at bounding box center [1068, 254] width 425 height 239
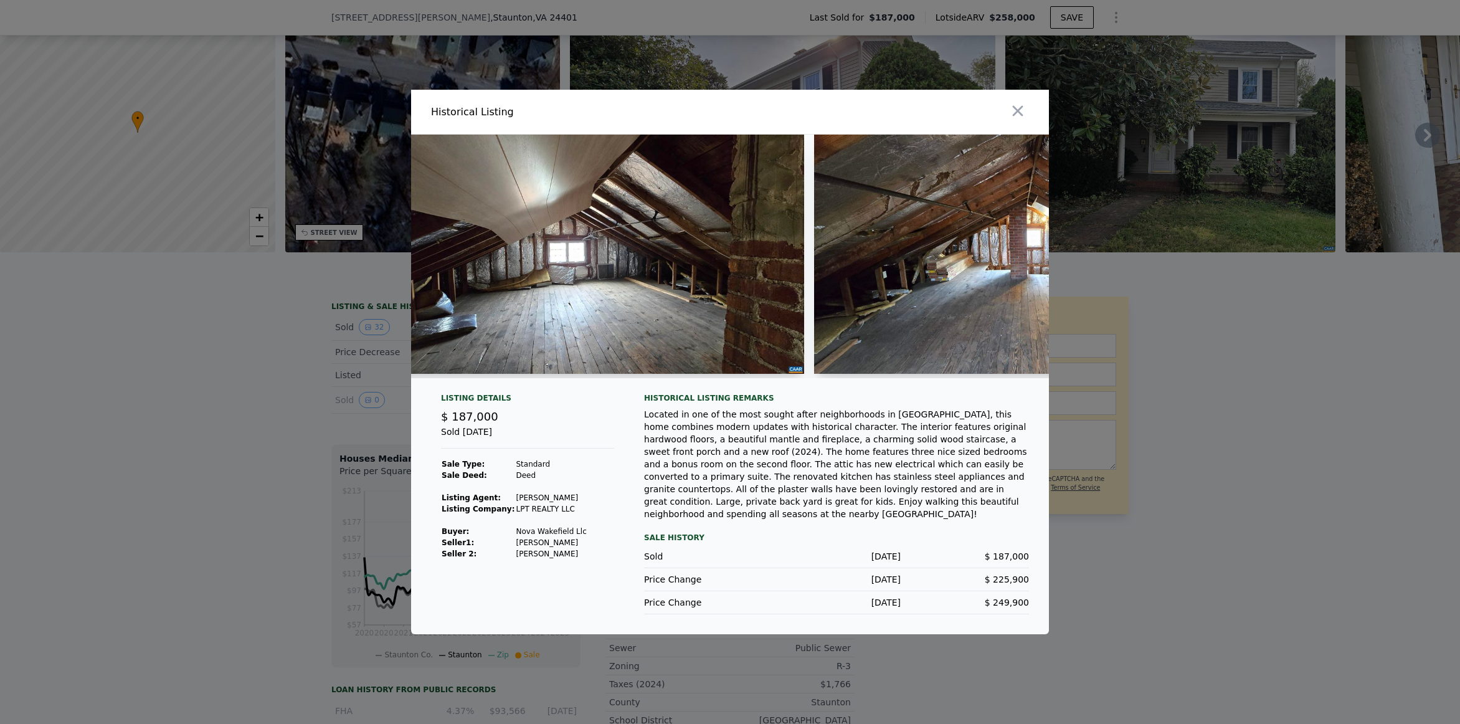
scroll to position [0, 11730]
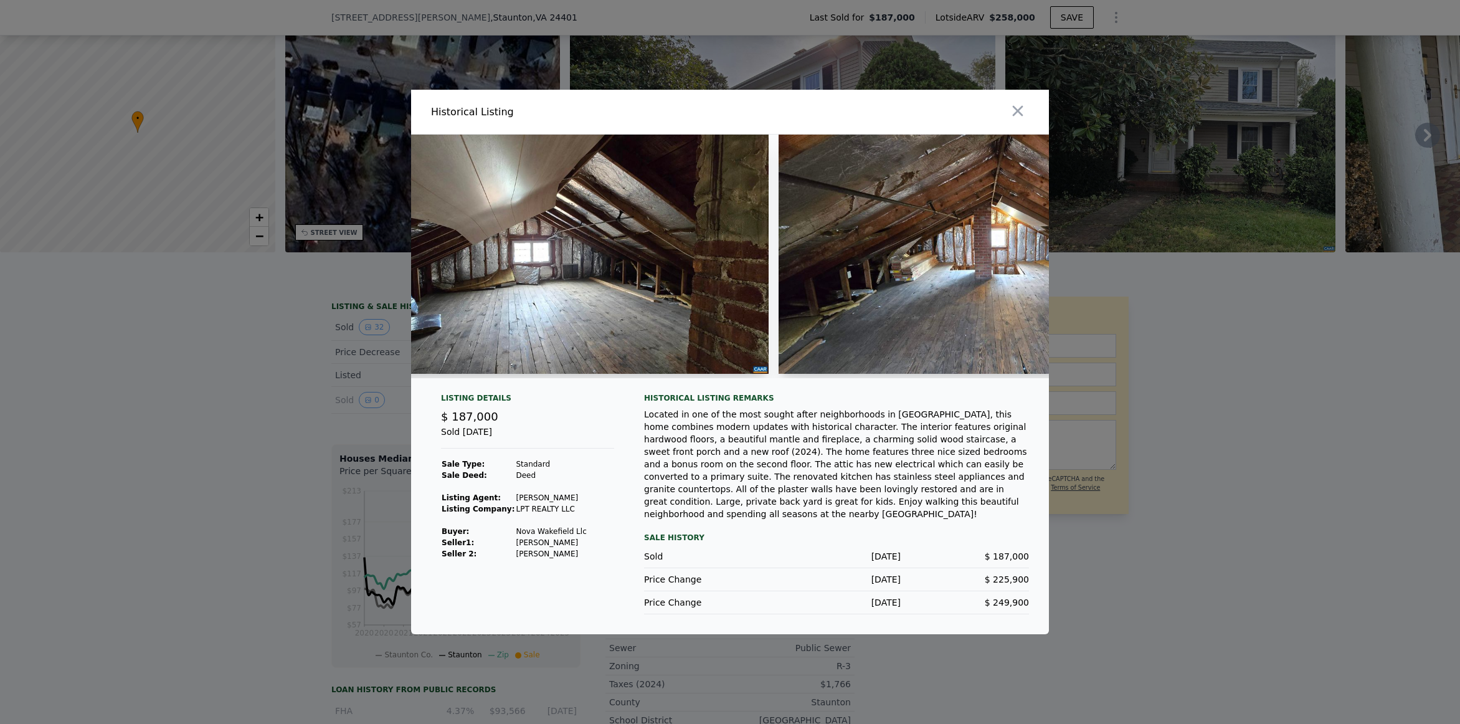
click at [536, 287] on img at bounding box center [556, 254] width 425 height 239
click at [653, 263] on img at bounding box center [556, 254] width 425 height 239
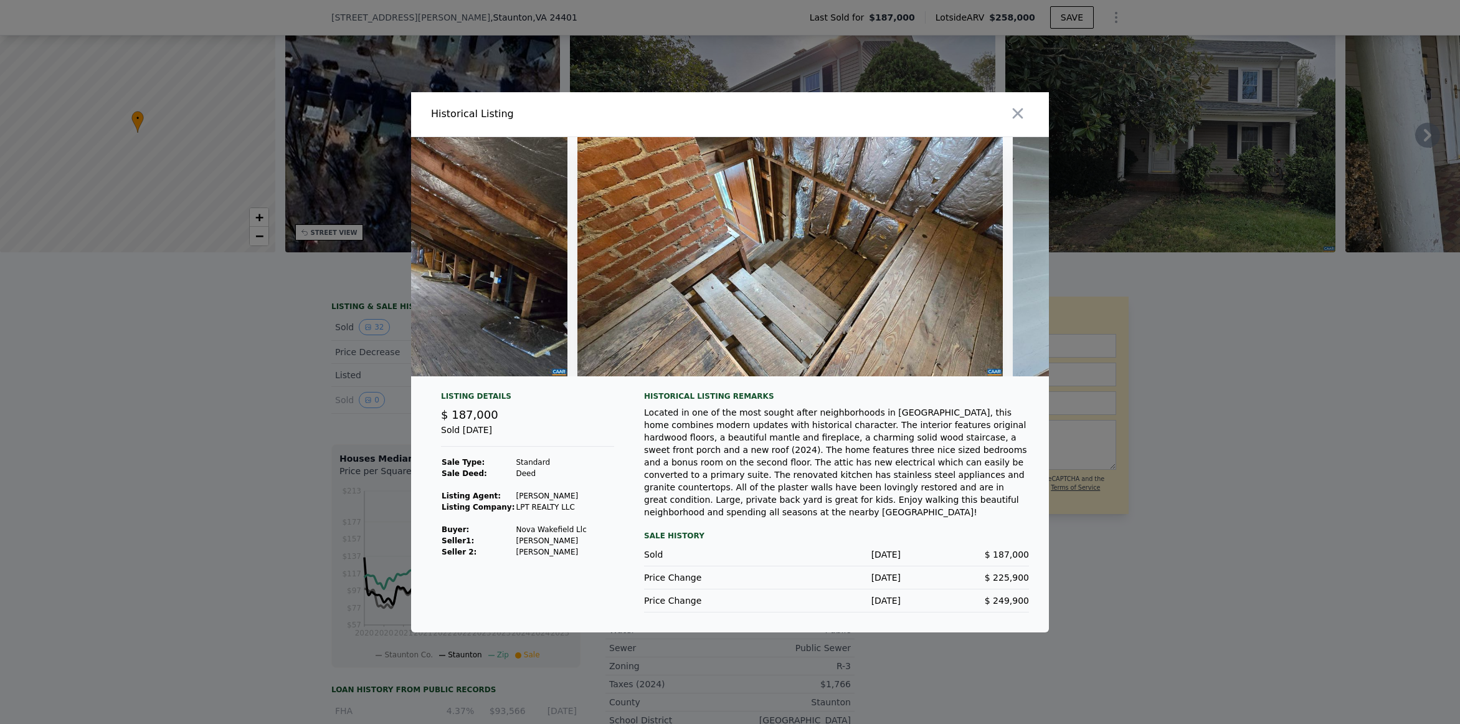
scroll to position [0, 12647]
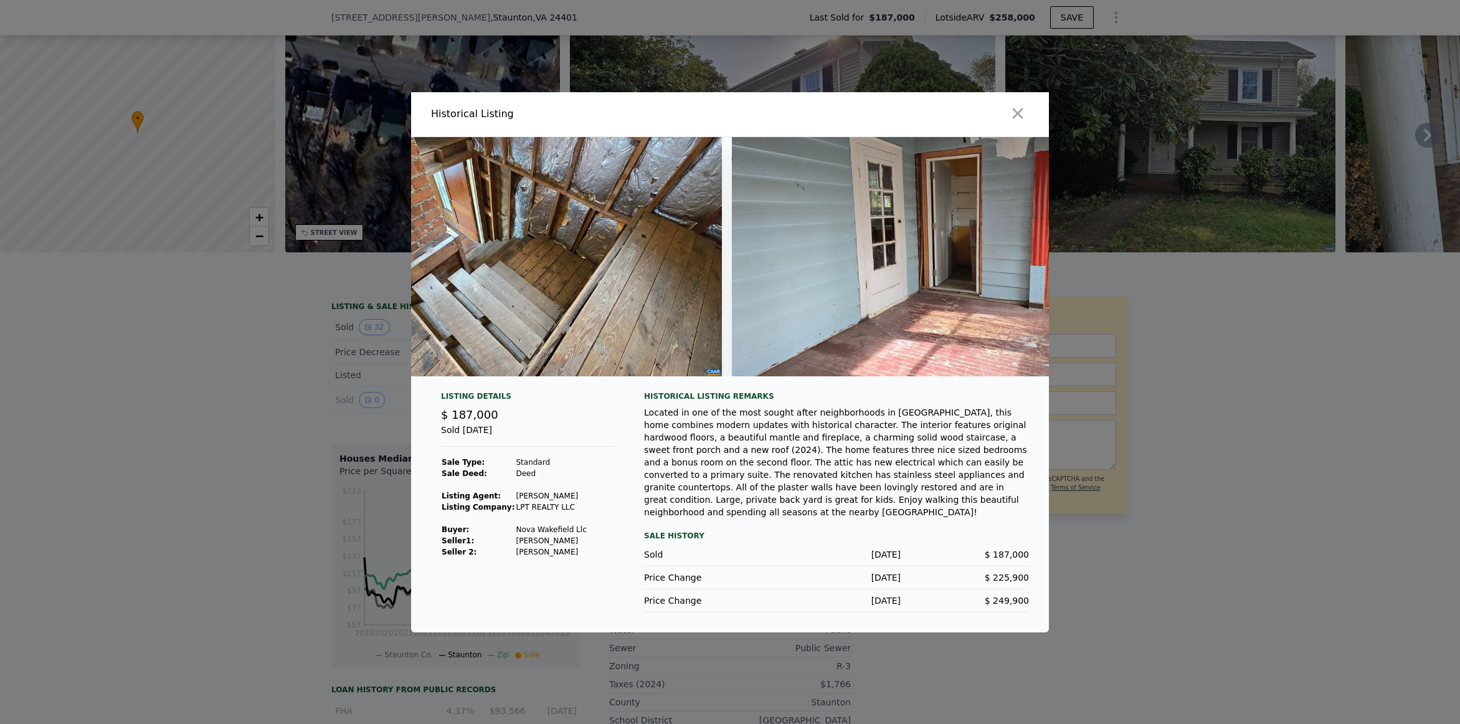
click at [1016, 119] on icon "button" at bounding box center [1017, 113] width 17 height 17
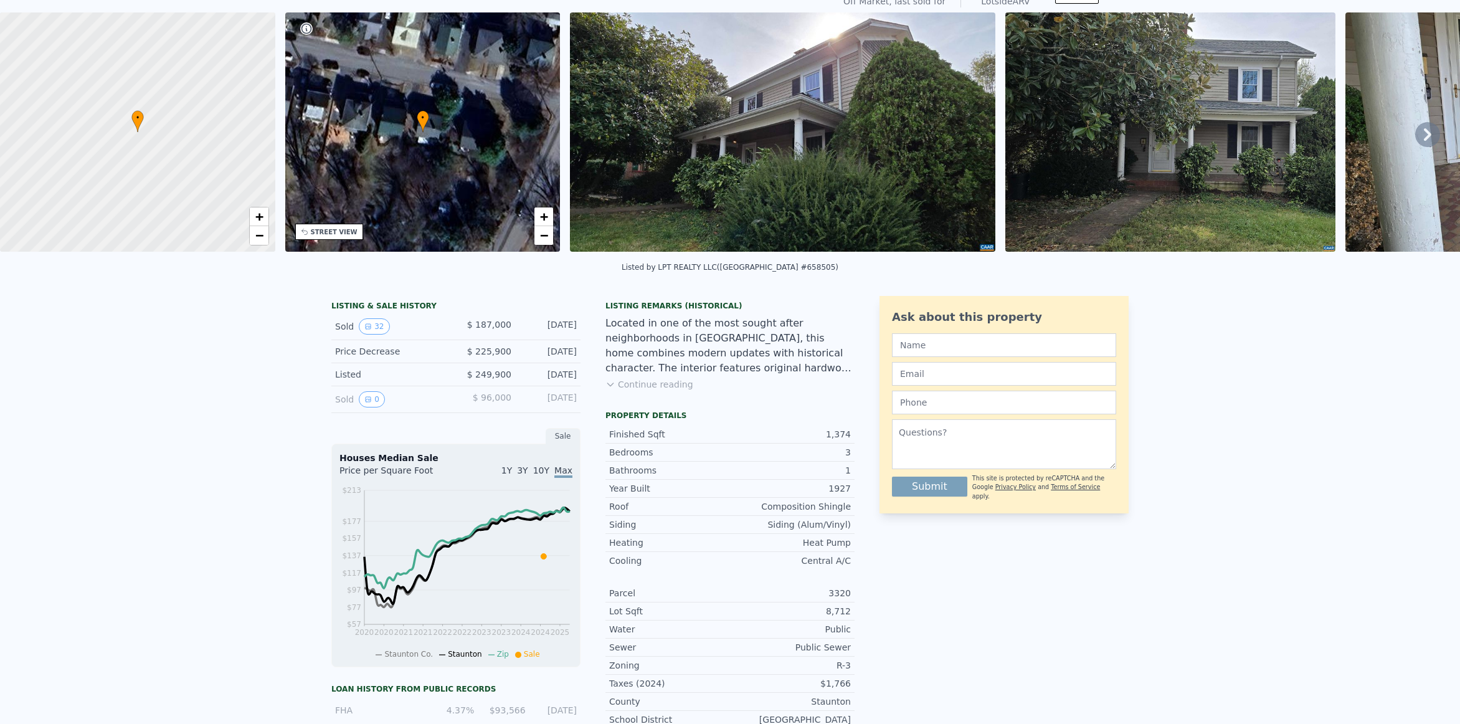
scroll to position [0, 0]
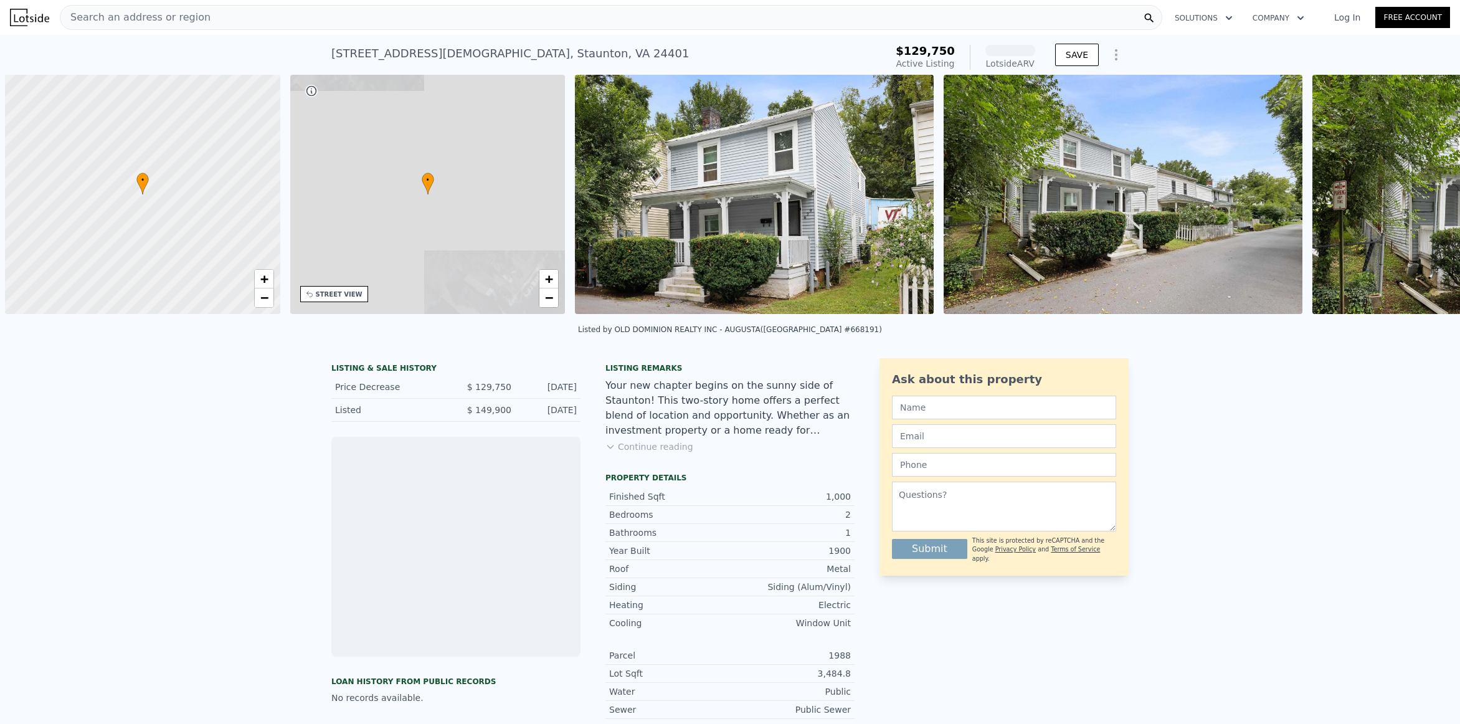
scroll to position [0, 5]
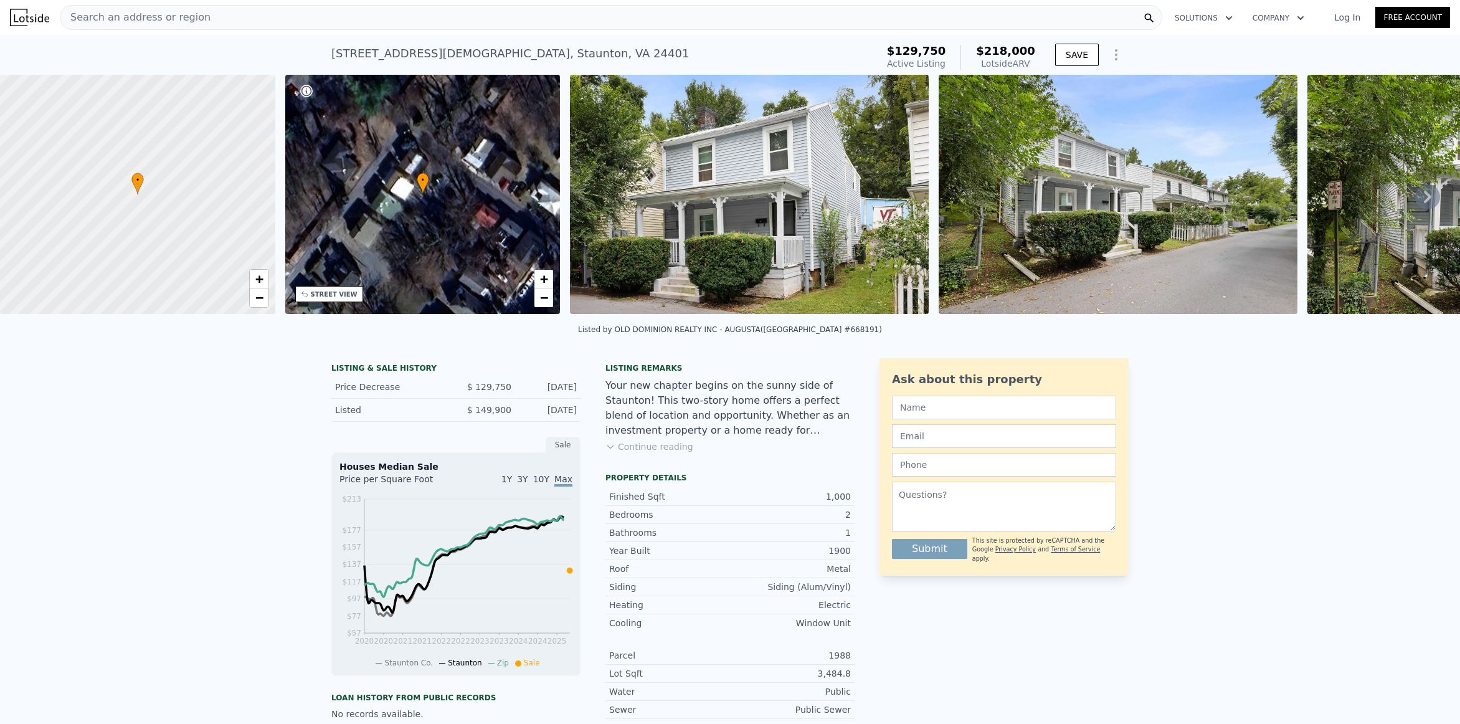
click at [1418, 206] on icon at bounding box center [1427, 196] width 25 height 25
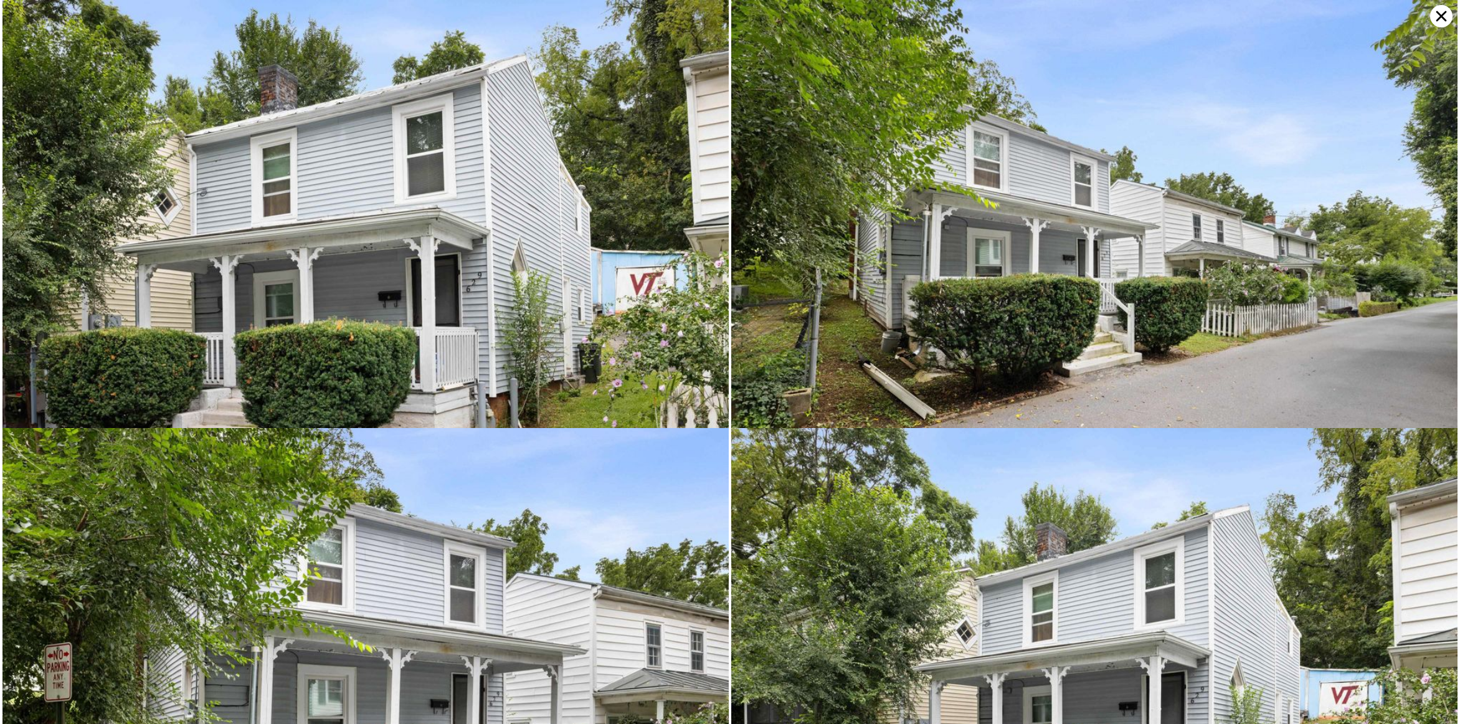
scroll to position [0, 290]
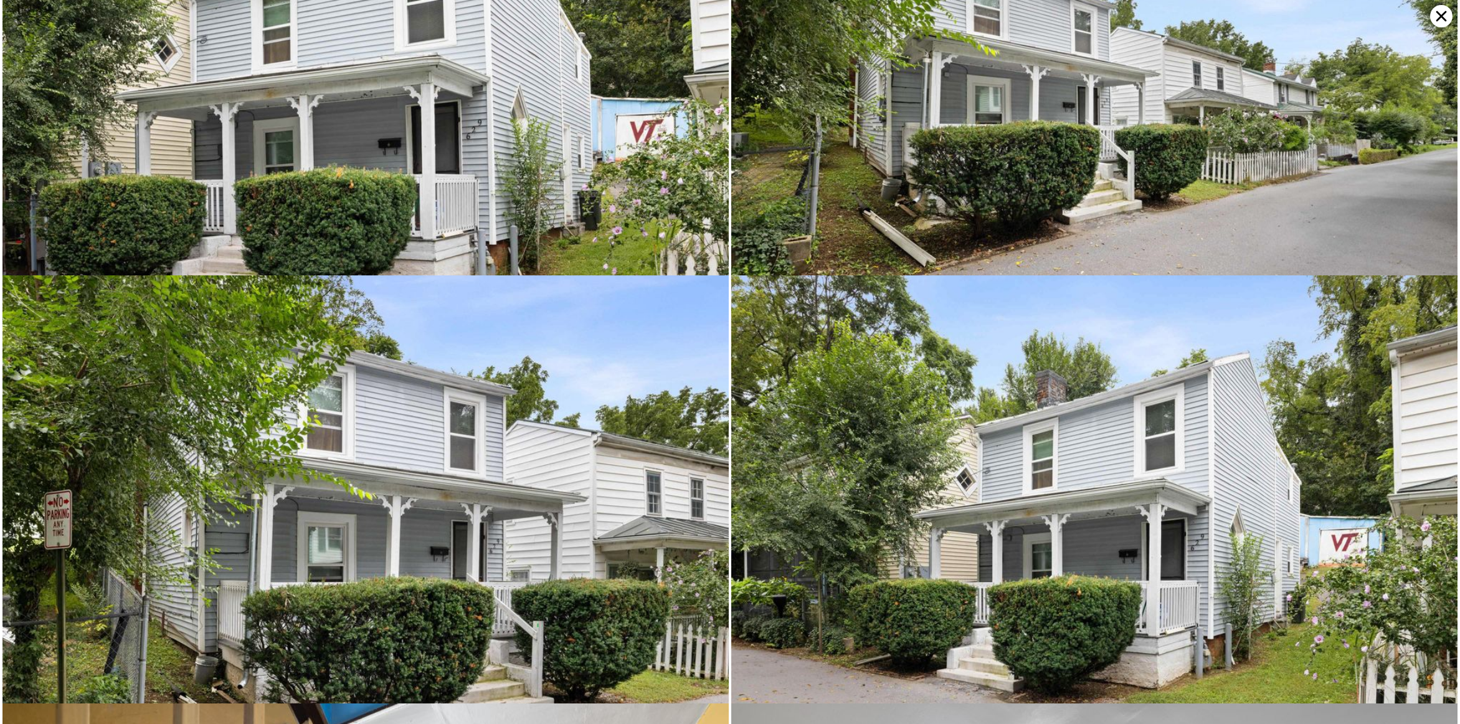
click at [1418, 206] on img at bounding box center [1094, 89] width 726 height 484
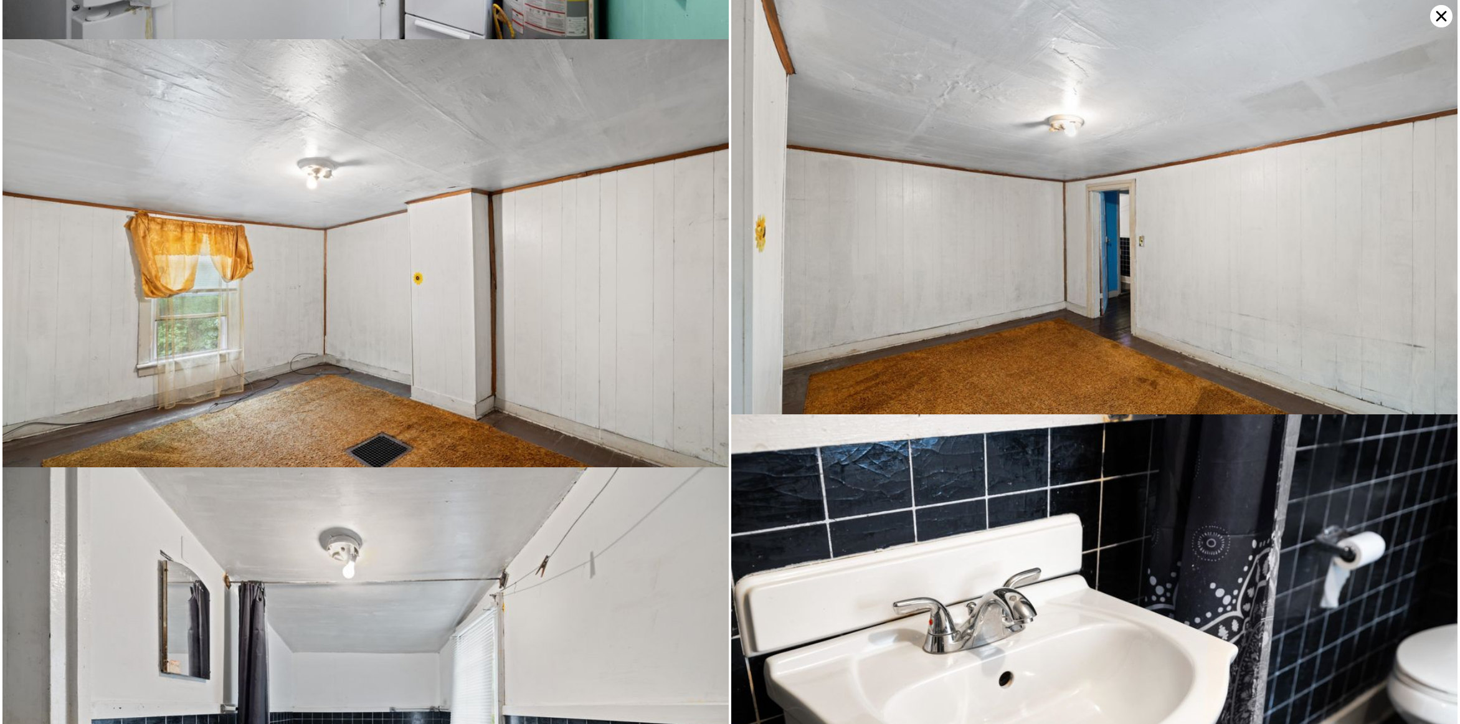
scroll to position [3048, 0]
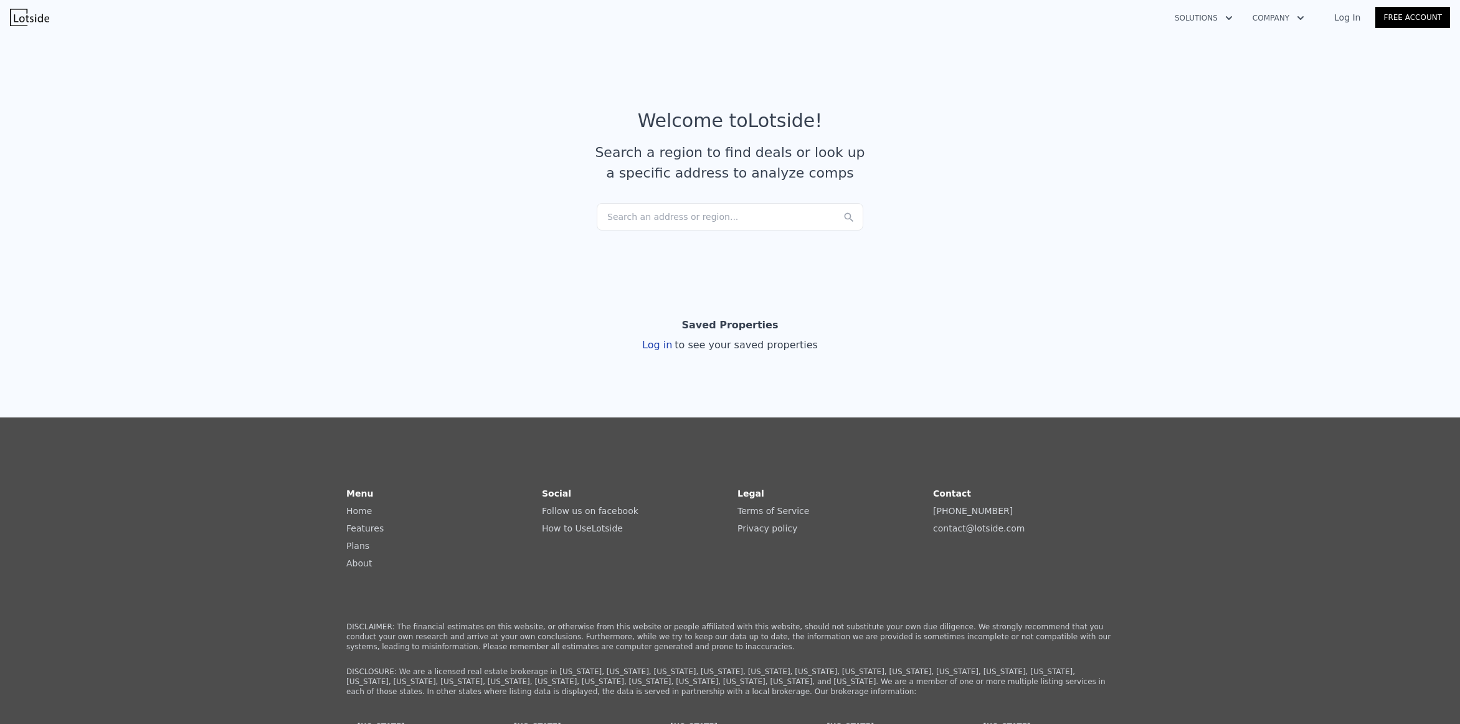
click at [649, 218] on div "Search an address or region..." at bounding box center [730, 216] width 267 height 27
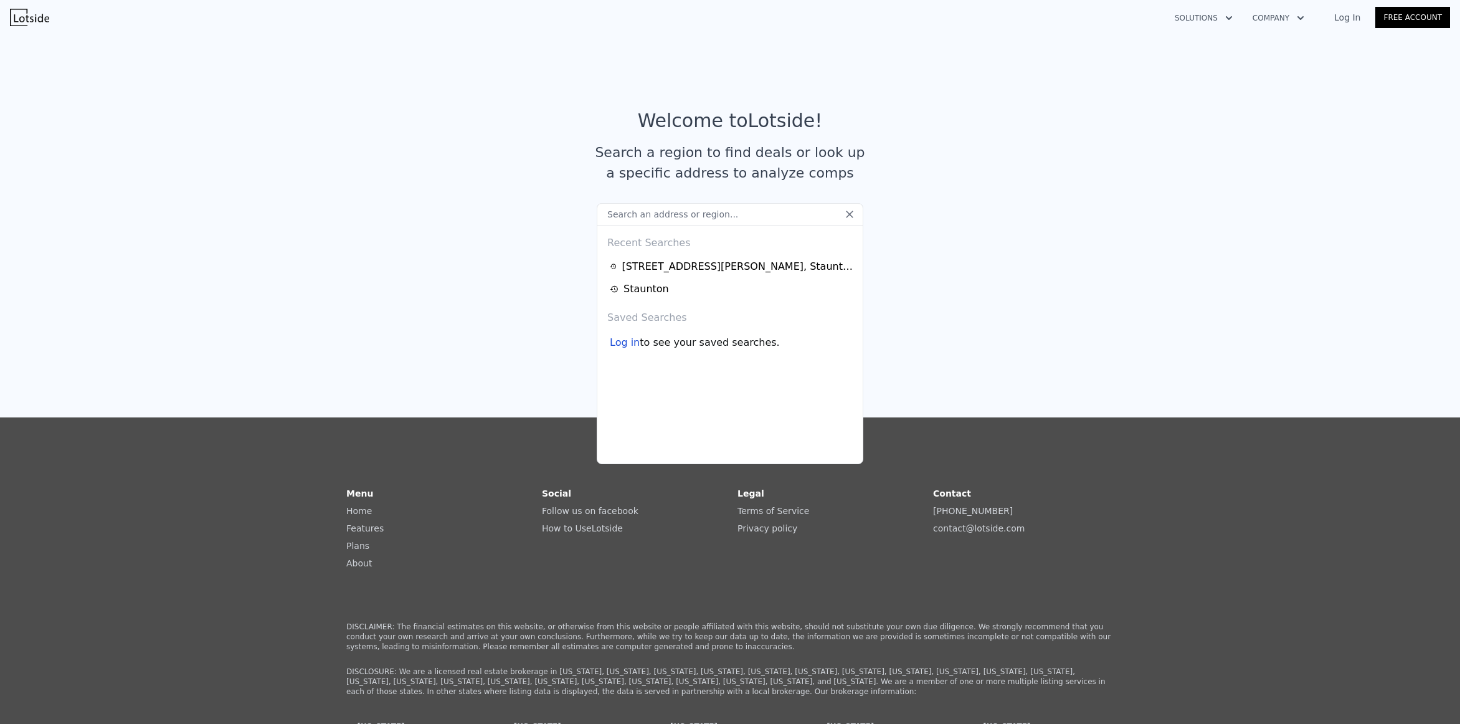
type input "3750 CHURCHVILLE AVE CHURCHVILLE, VA"
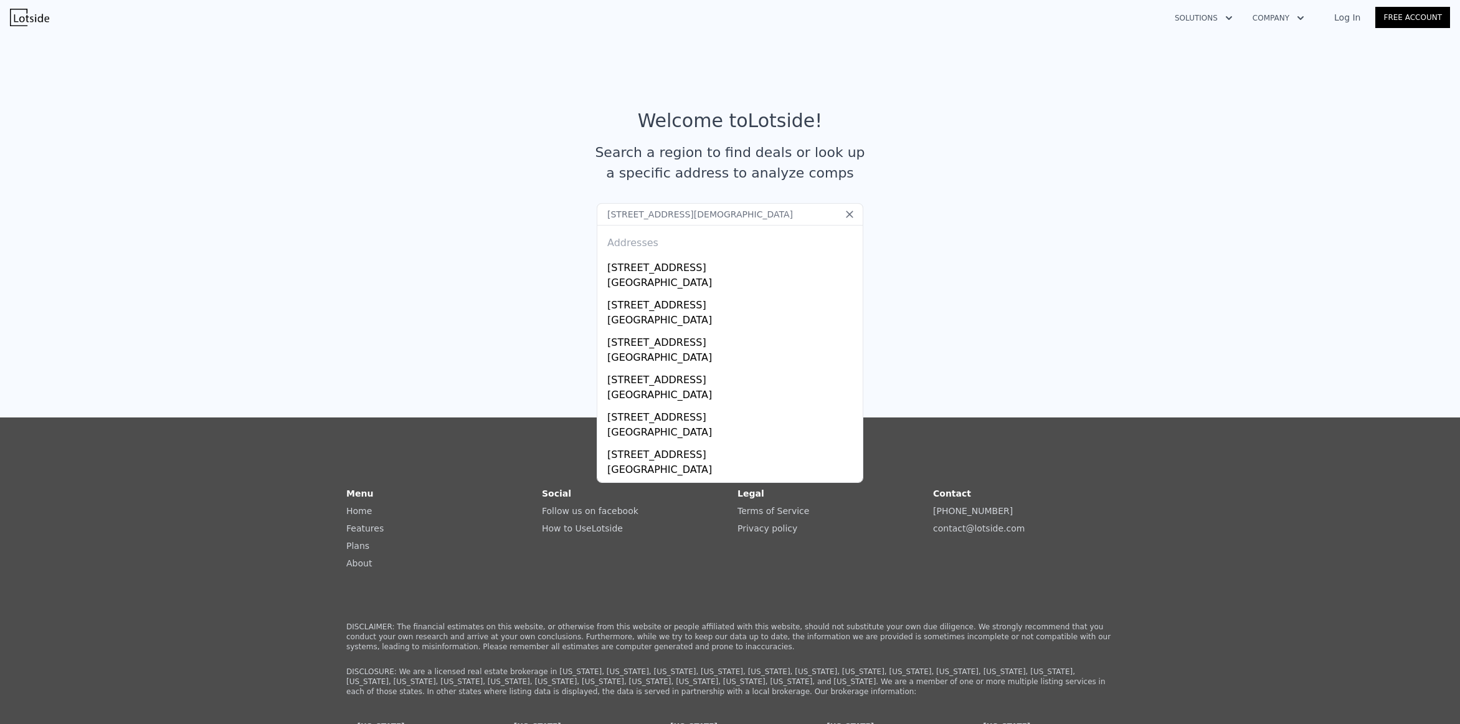
drag, startPoint x: 786, startPoint y: 217, endPoint x: 567, endPoint y: 220, distance: 219.2
click at [567, 220] on section "Welcome to Lotside ! Search a region to find deals or look up a specific addres…" at bounding box center [730, 151] width 1460 height 243
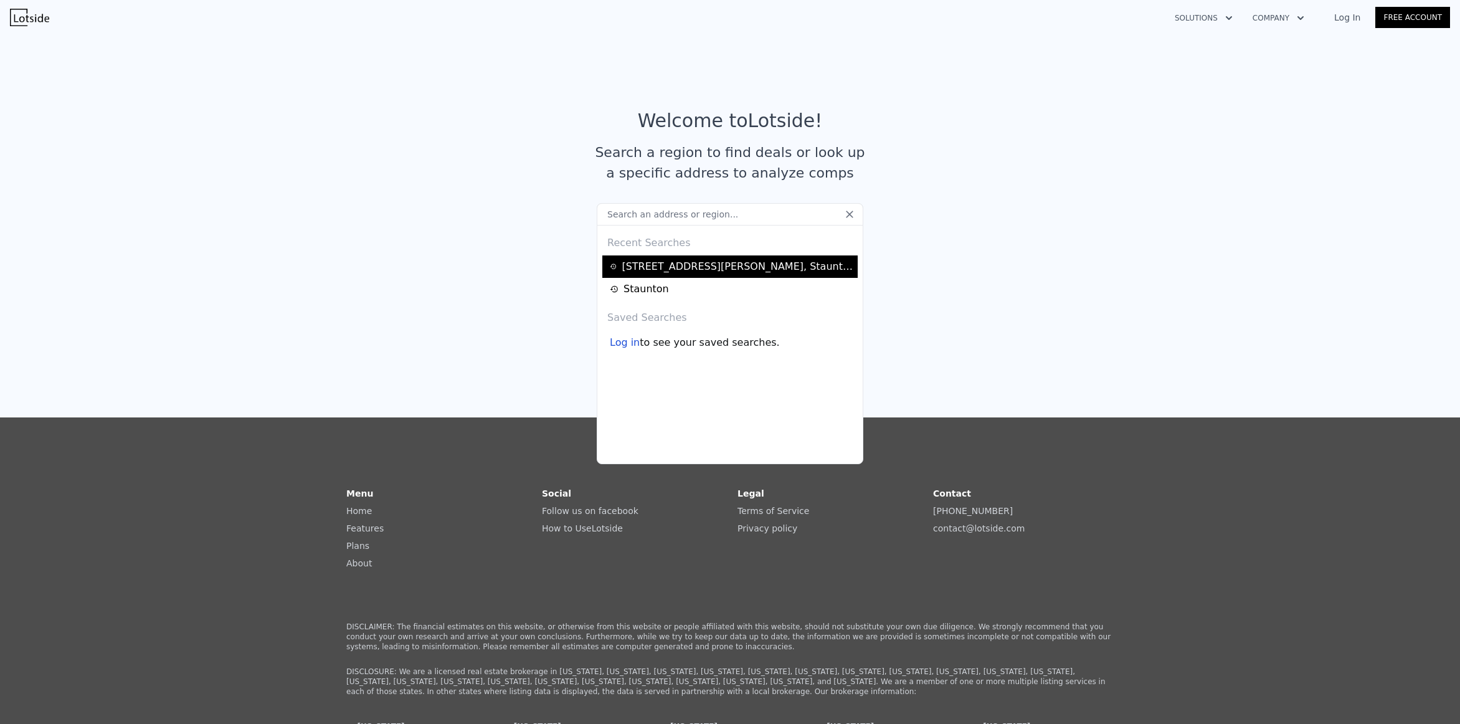
click at [658, 272] on div "410 Glen Ave , Staunton , VA 24401" at bounding box center [738, 266] width 232 height 15
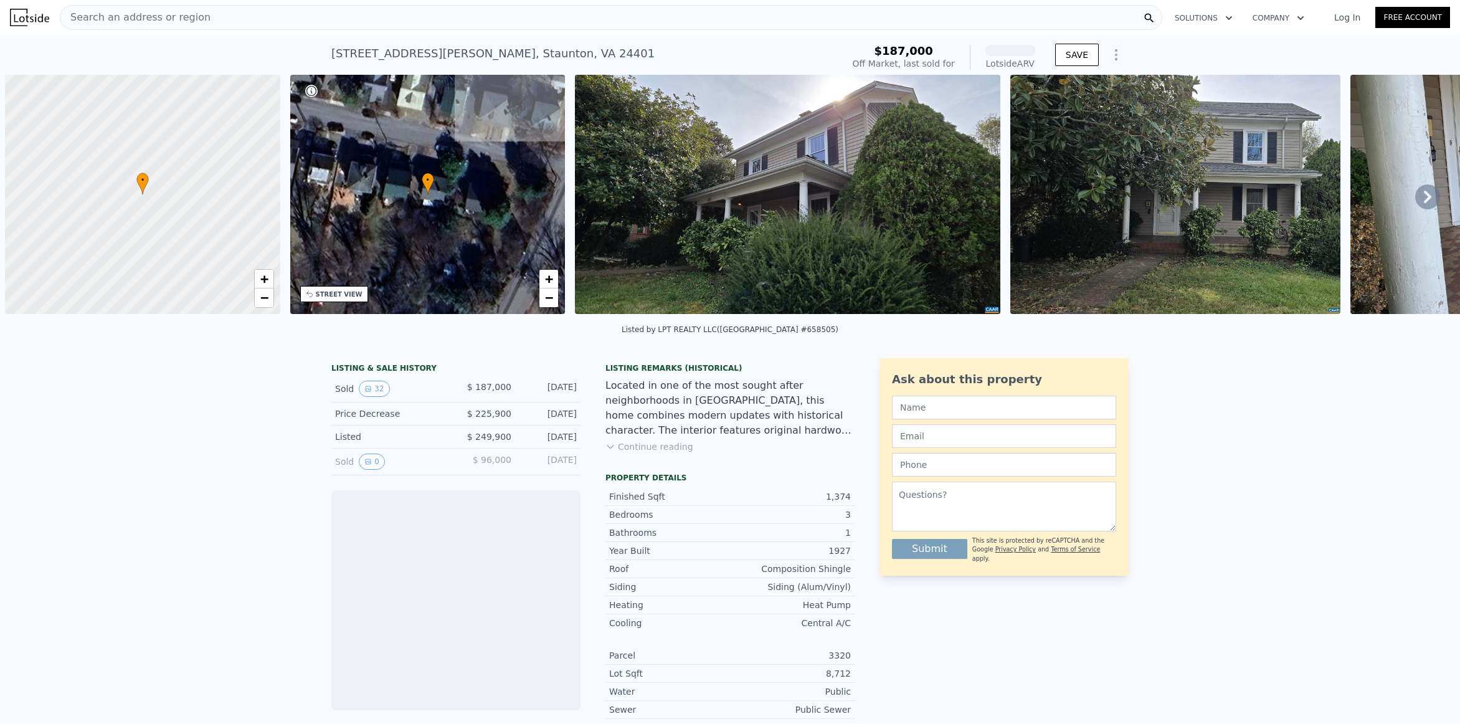
scroll to position [0, 5]
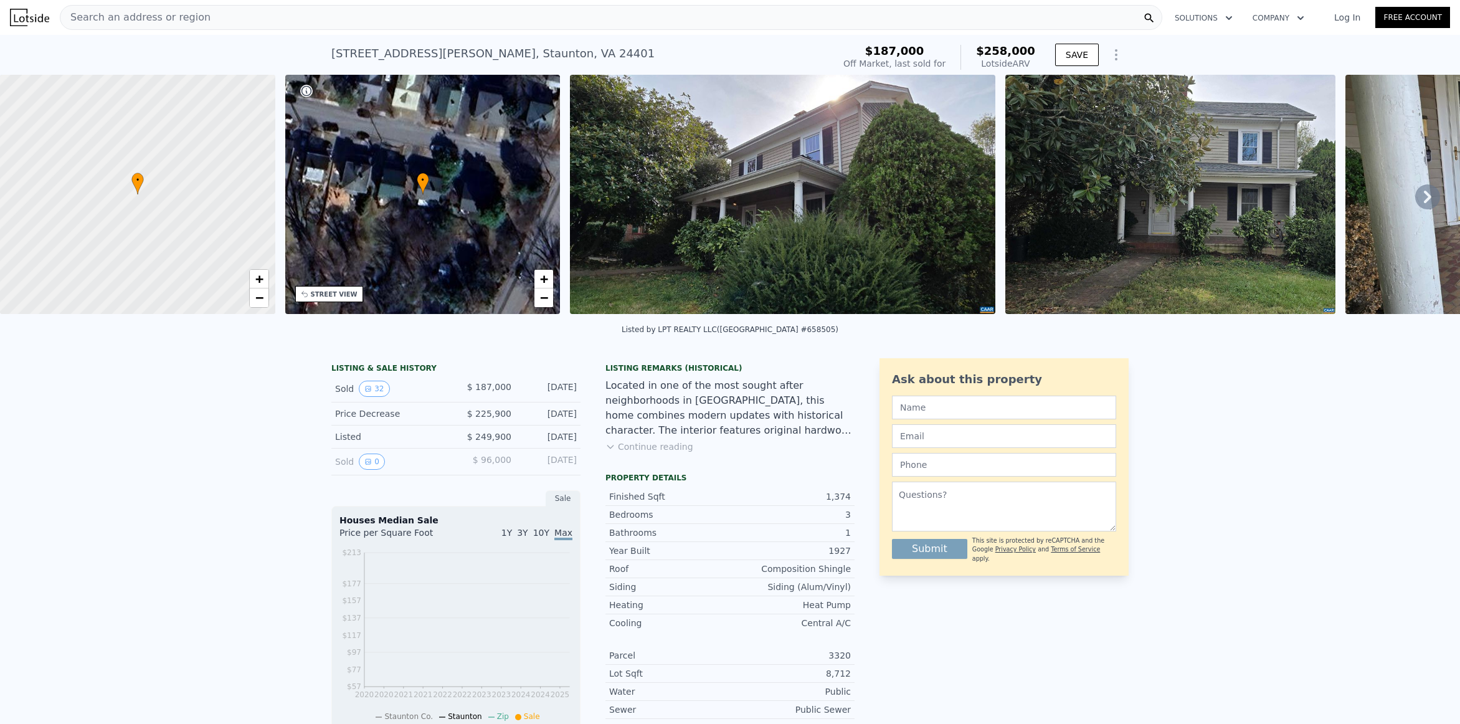
click at [1214, 188] on img at bounding box center [1170, 194] width 331 height 239
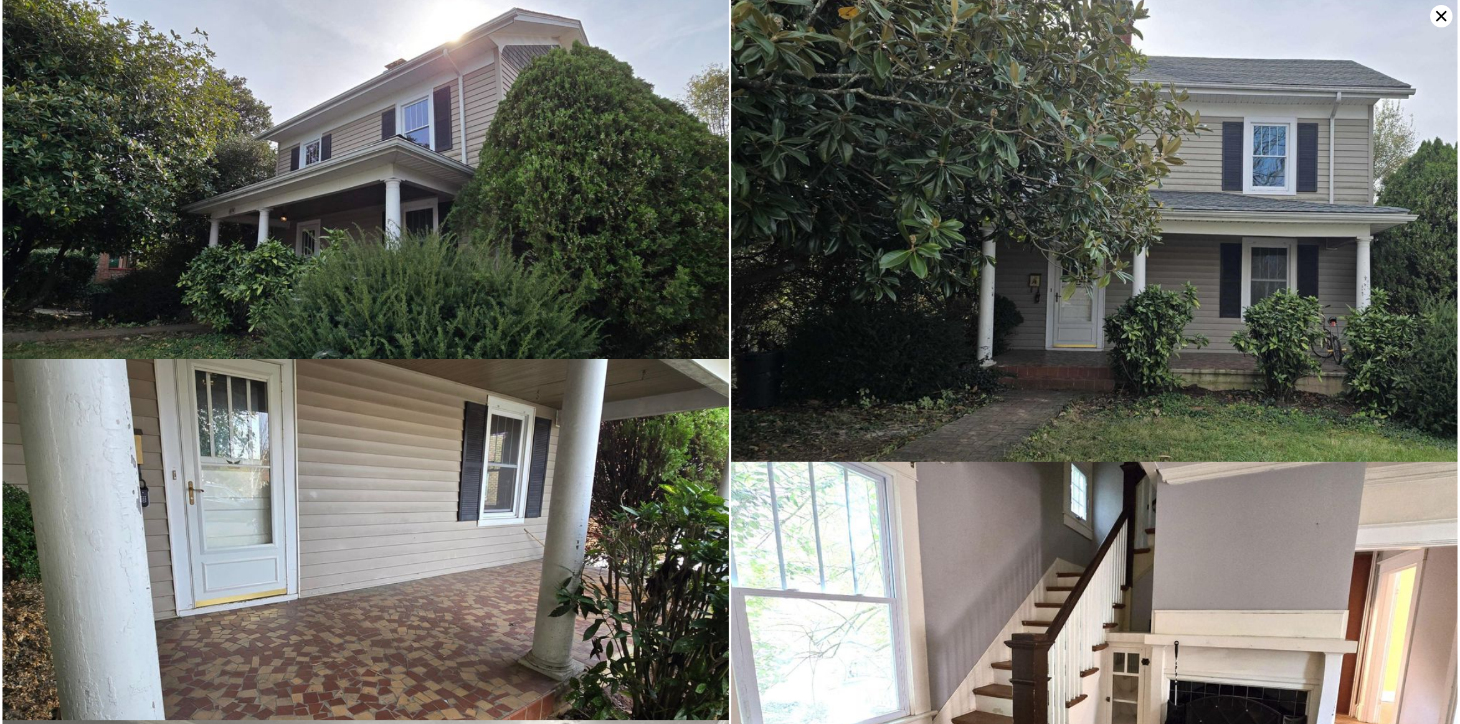
scroll to position [0, 0]
